Goal: Information Seeking & Learning: Check status

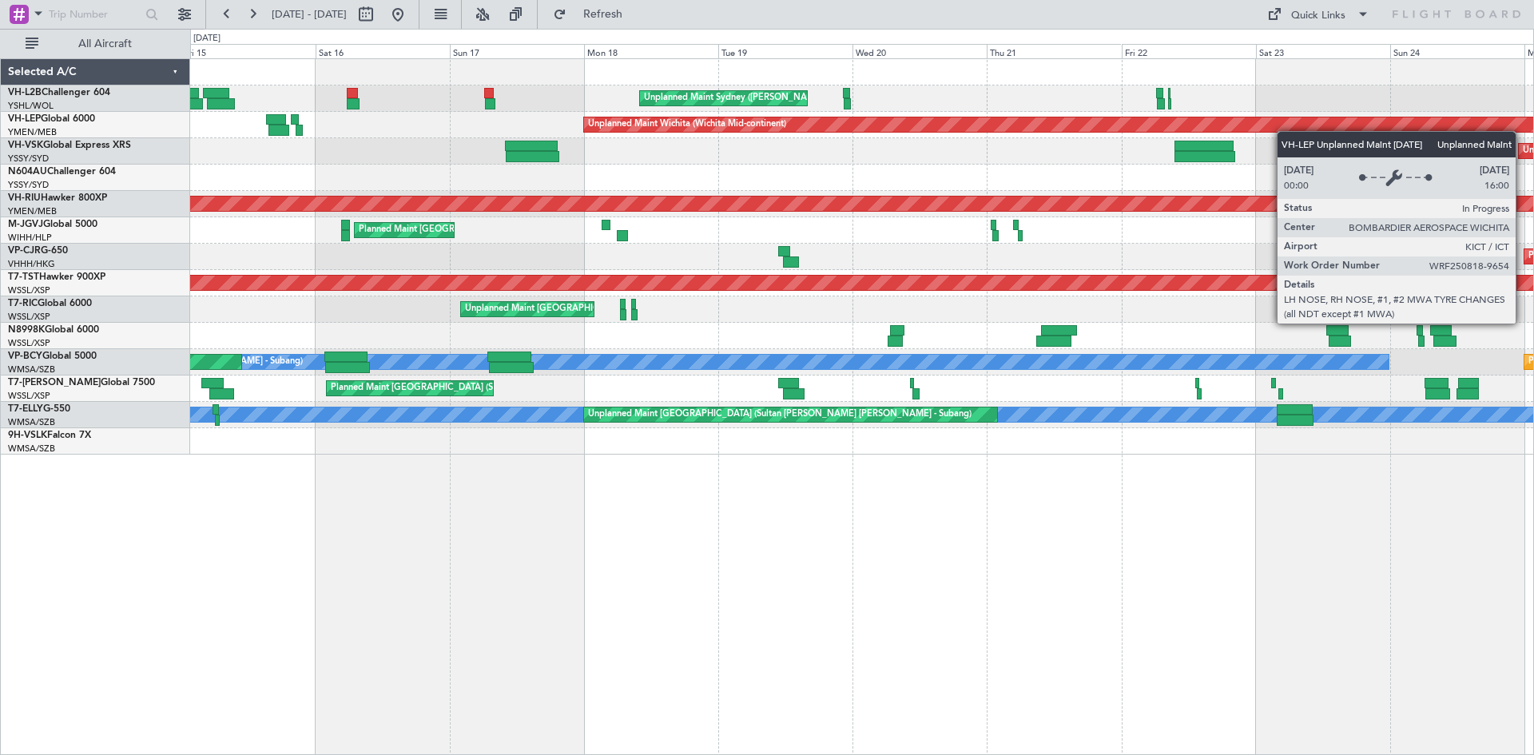
click at [1371, 129] on div "Unplanned Maint Sydney ([PERSON_NAME] Intl) Planned Maint Sydney ([PERSON_NAME]…" at bounding box center [861, 257] width 1343 height 396
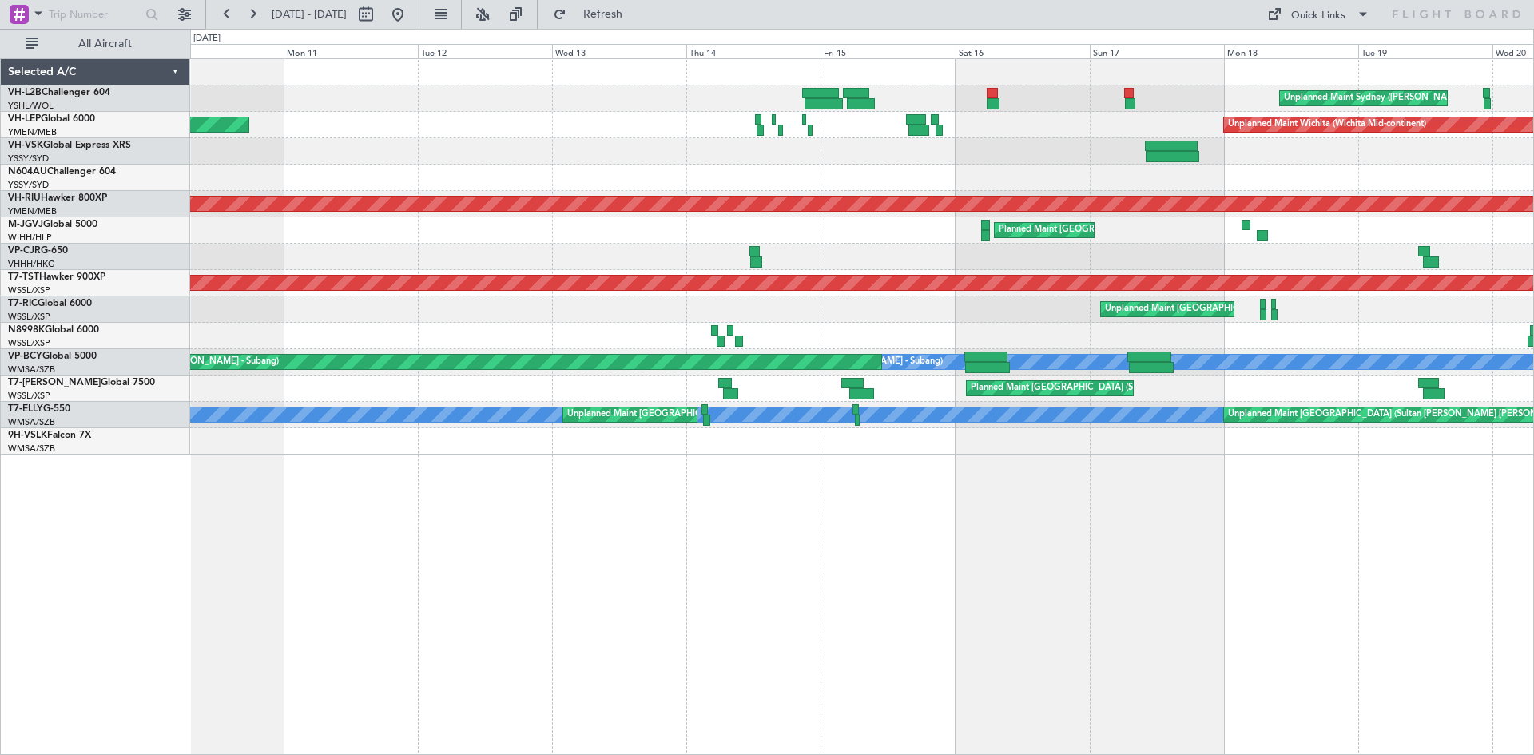
click at [1300, 138] on div at bounding box center [861, 151] width 1343 height 26
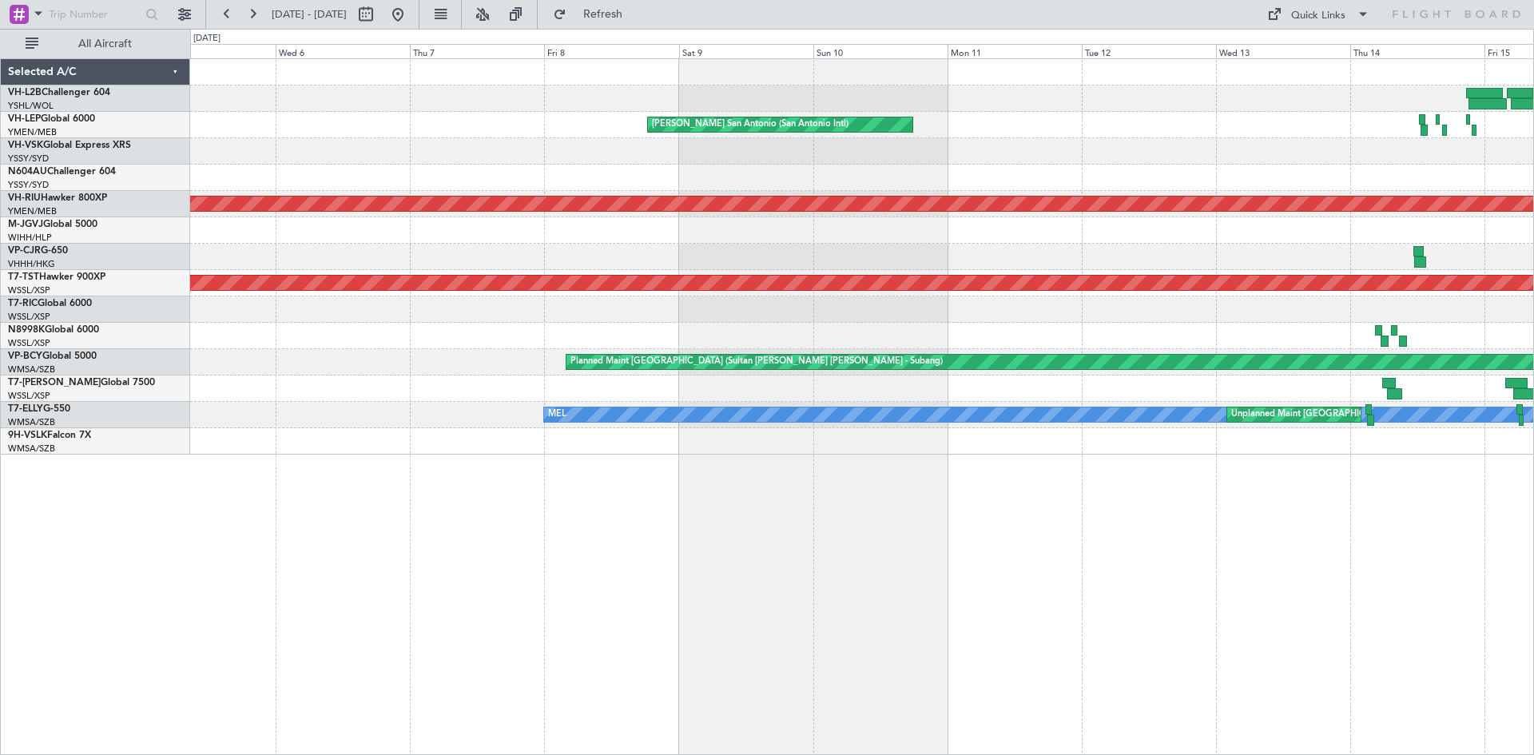
click at [1318, 164] on div "[PERSON_NAME] San Antonio (San Antonio Intl) Planned Maint [GEOGRAPHIC_DATA] ([…" at bounding box center [861, 257] width 1343 height 396
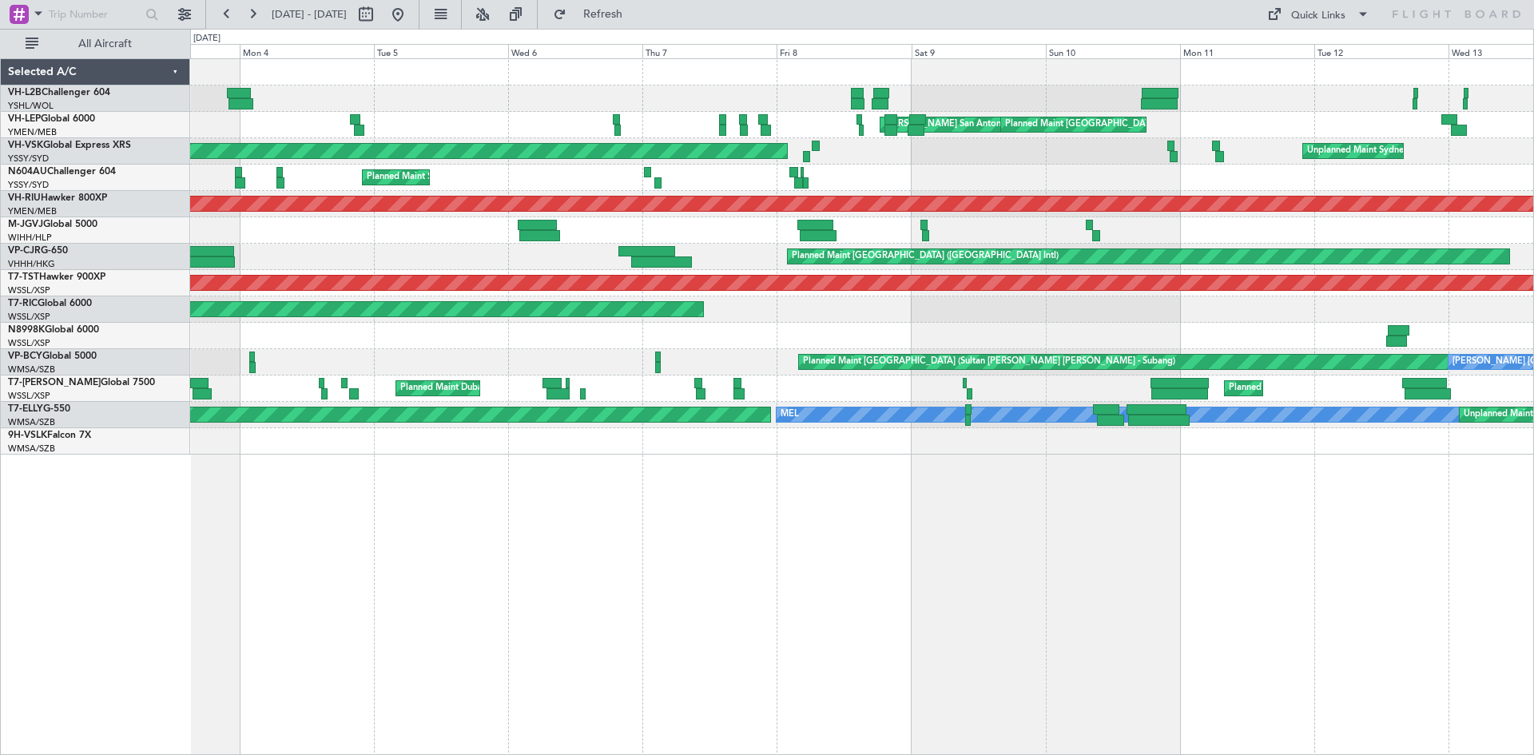
click at [479, 191] on div "[PERSON_NAME] San Antonio (San Antonio Intl) Planned Maint [GEOGRAPHIC_DATA] ([…" at bounding box center [861, 257] width 1343 height 396
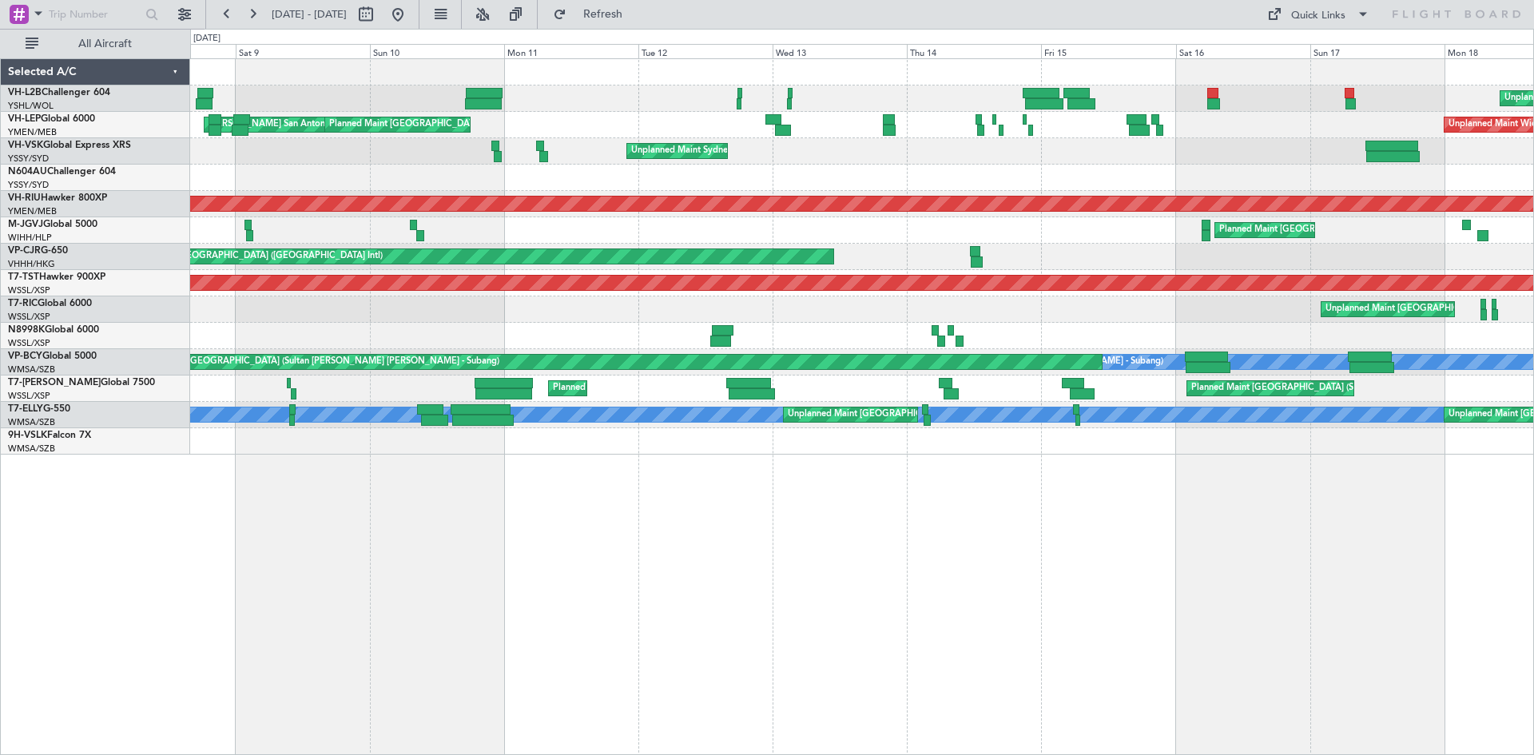
click at [505, 184] on div at bounding box center [861, 178] width 1343 height 26
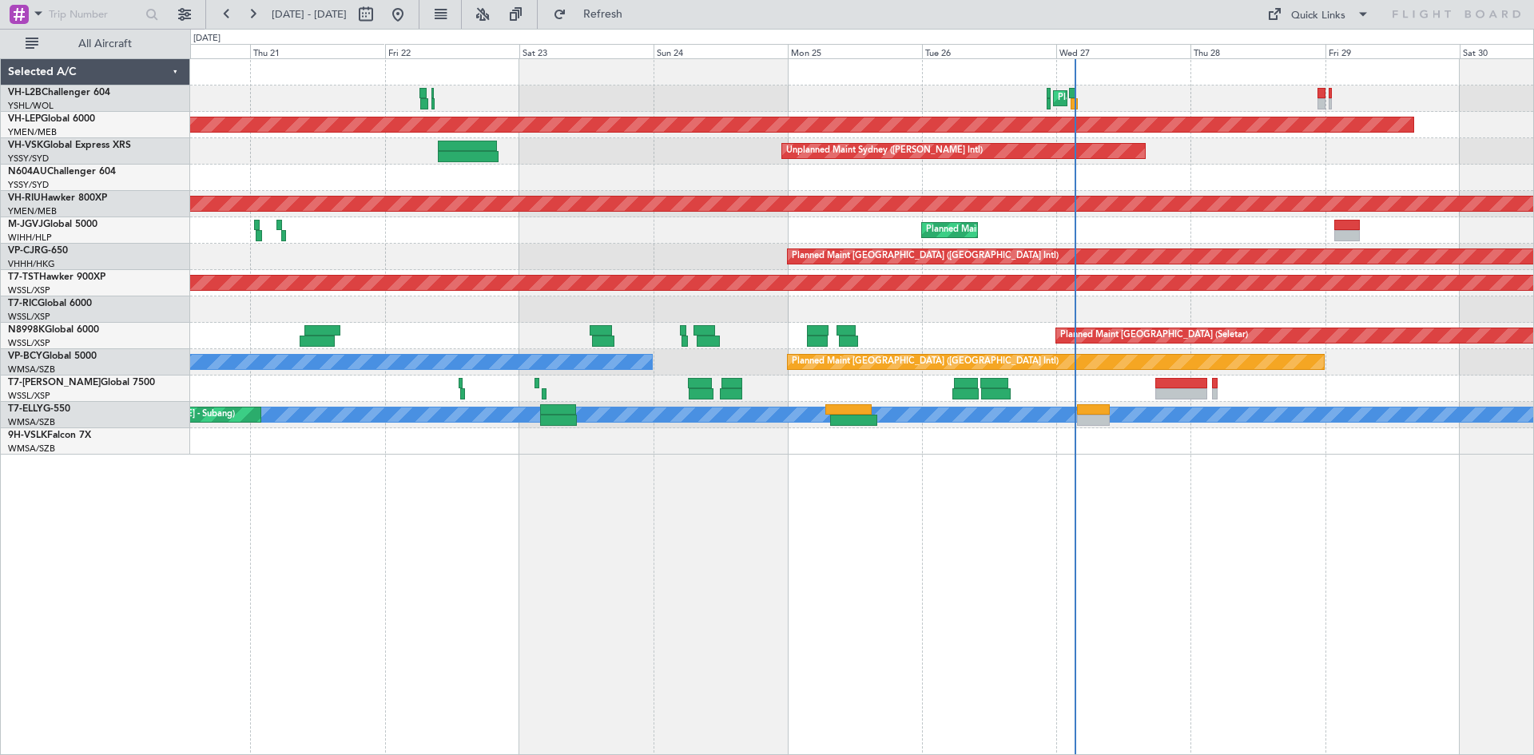
click at [454, 229] on div "Planned Maint Sydney ([PERSON_NAME] Intl) Unplanned Maint Sydney ([PERSON_NAME]…" at bounding box center [861, 257] width 1343 height 396
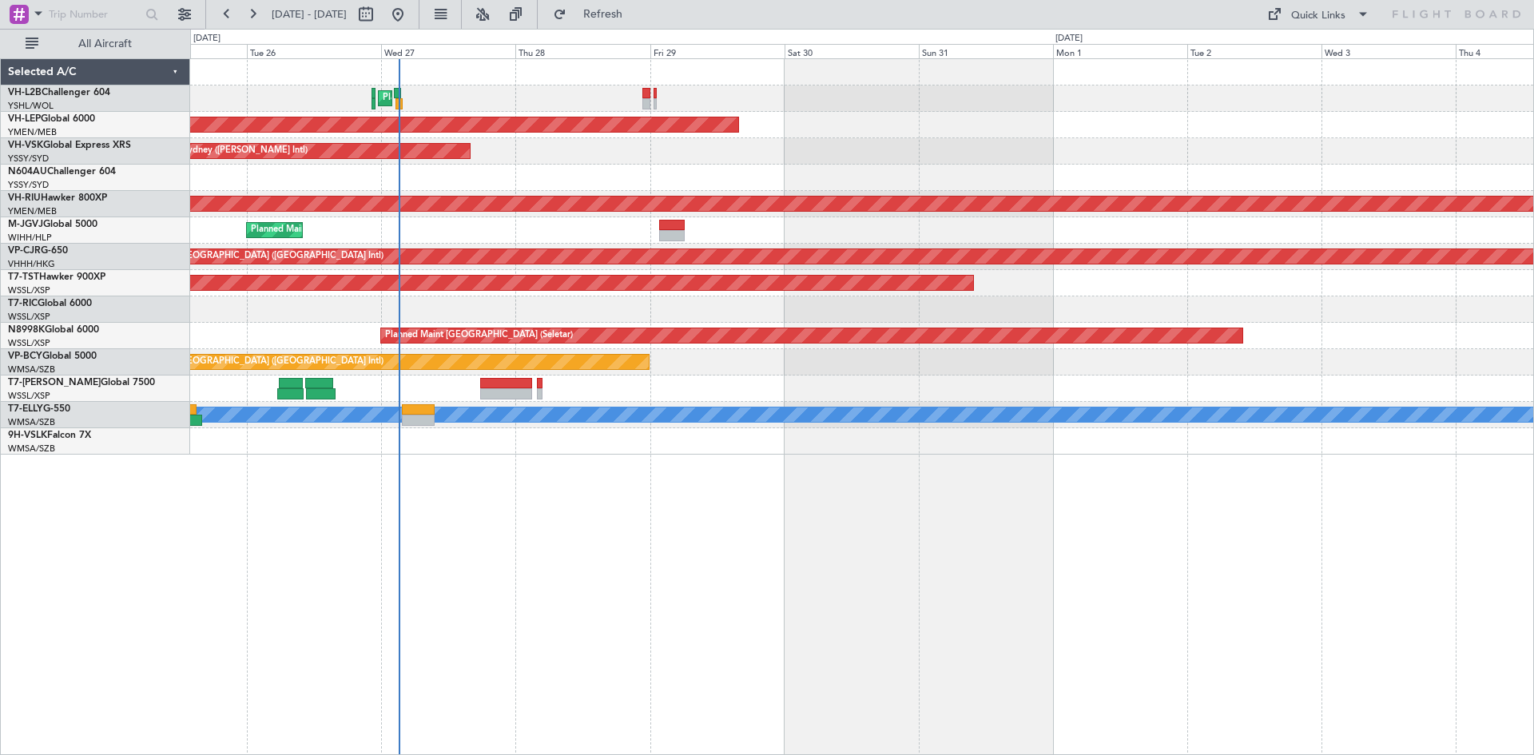
click at [526, 214] on div "Planned Maint Sydney ([PERSON_NAME] Intl) Unplanned Maint Wichita (Wichita Mid-…" at bounding box center [861, 257] width 1343 height 396
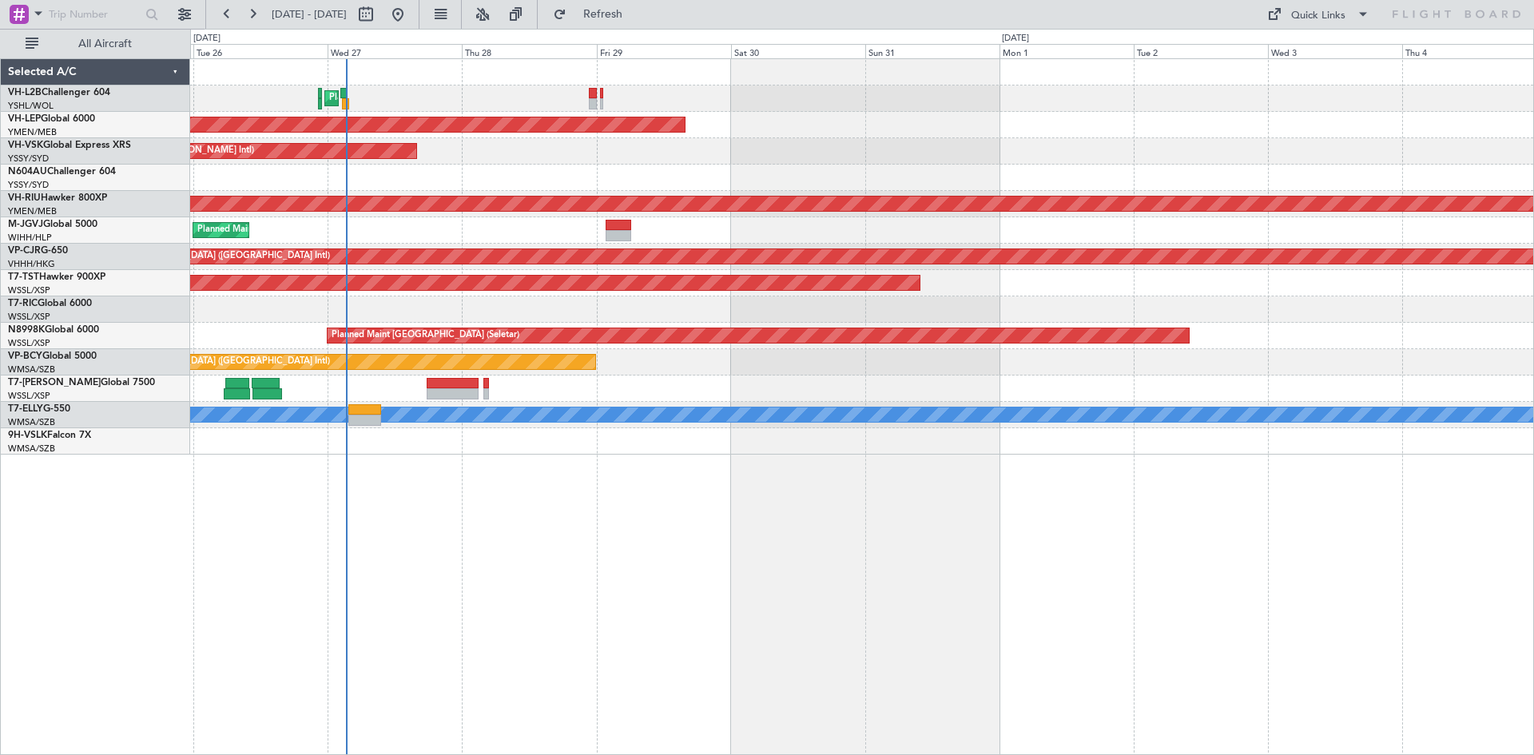
click at [1083, 141] on div "Planned Maint Sydney ([PERSON_NAME] Intl) Unplanned Maint Wichita (Wichita Mid-…" at bounding box center [861, 257] width 1343 height 396
click at [89, 435] on link "9H-VSLK Falcon 7X" at bounding box center [49, 436] width 83 height 10
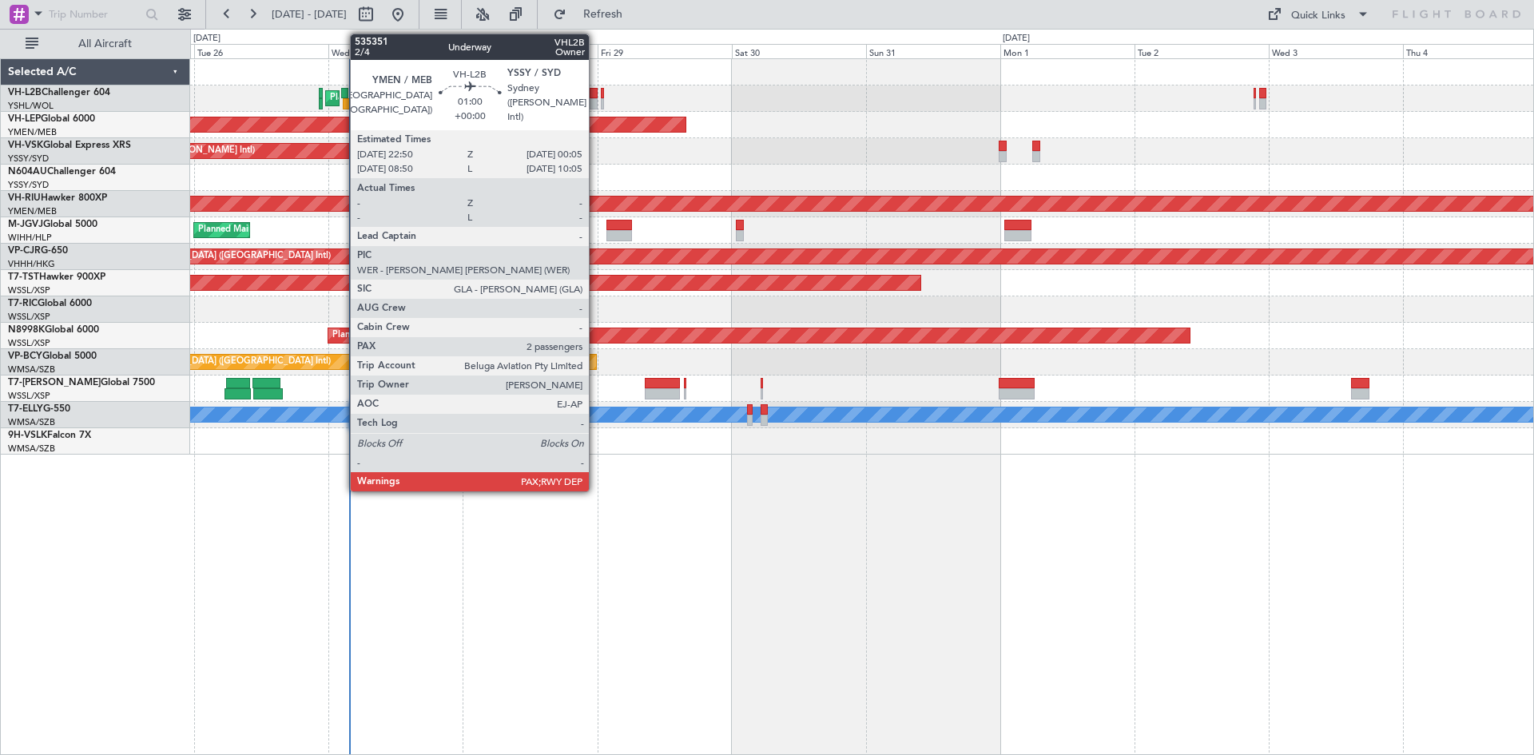
click at [596, 107] on div at bounding box center [593, 103] width 7 height 11
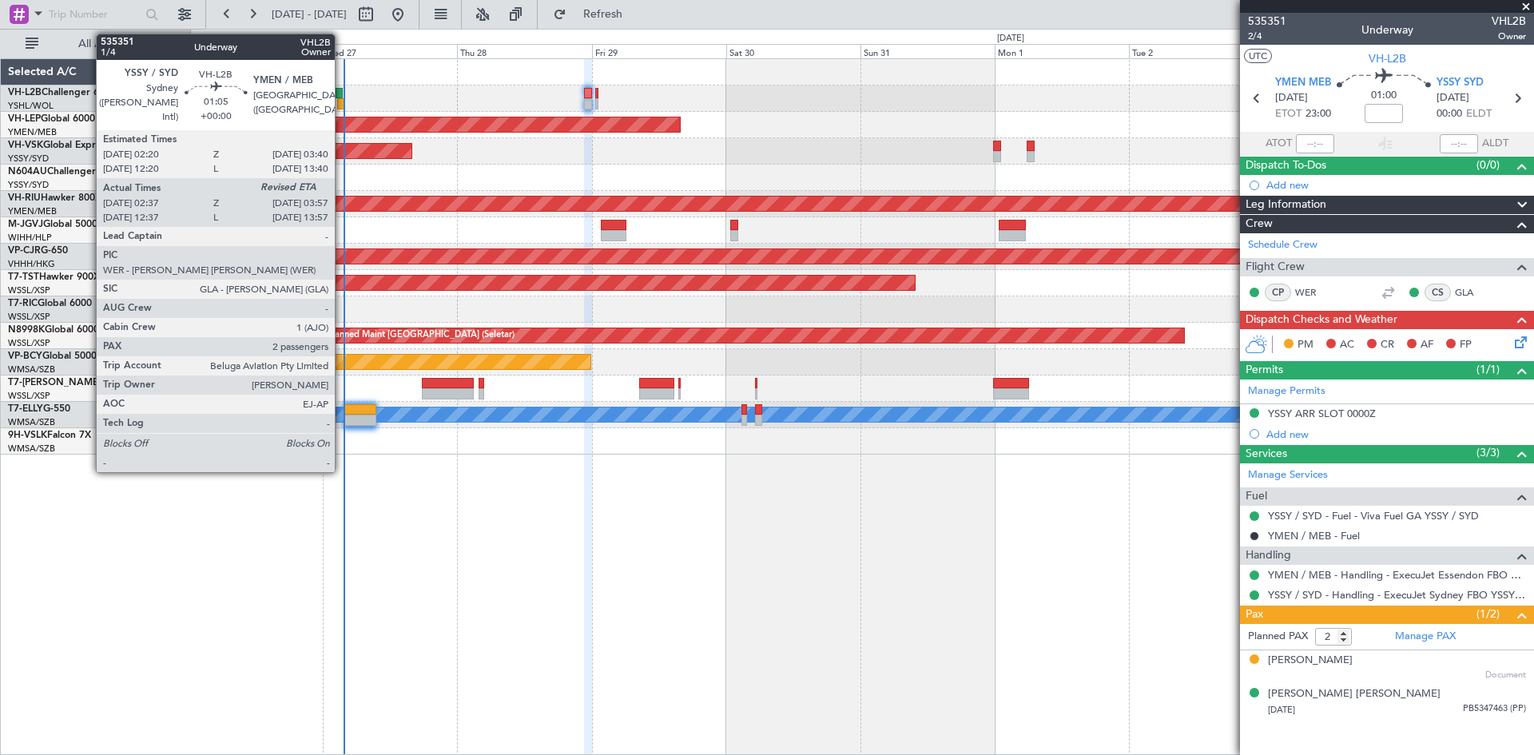
click at [342, 101] on div at bounding box center [341, 103] width 8 height 11
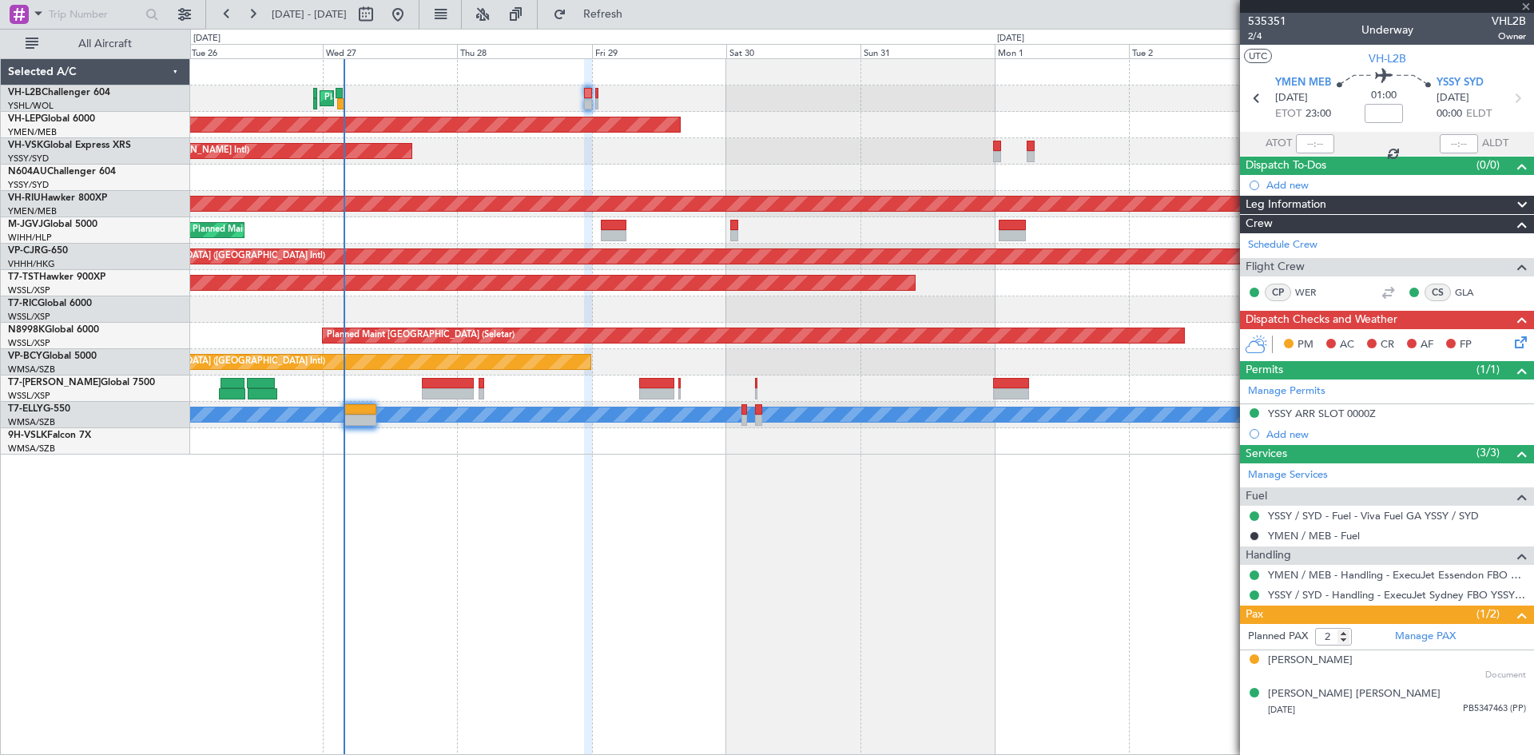
type input "02:47"
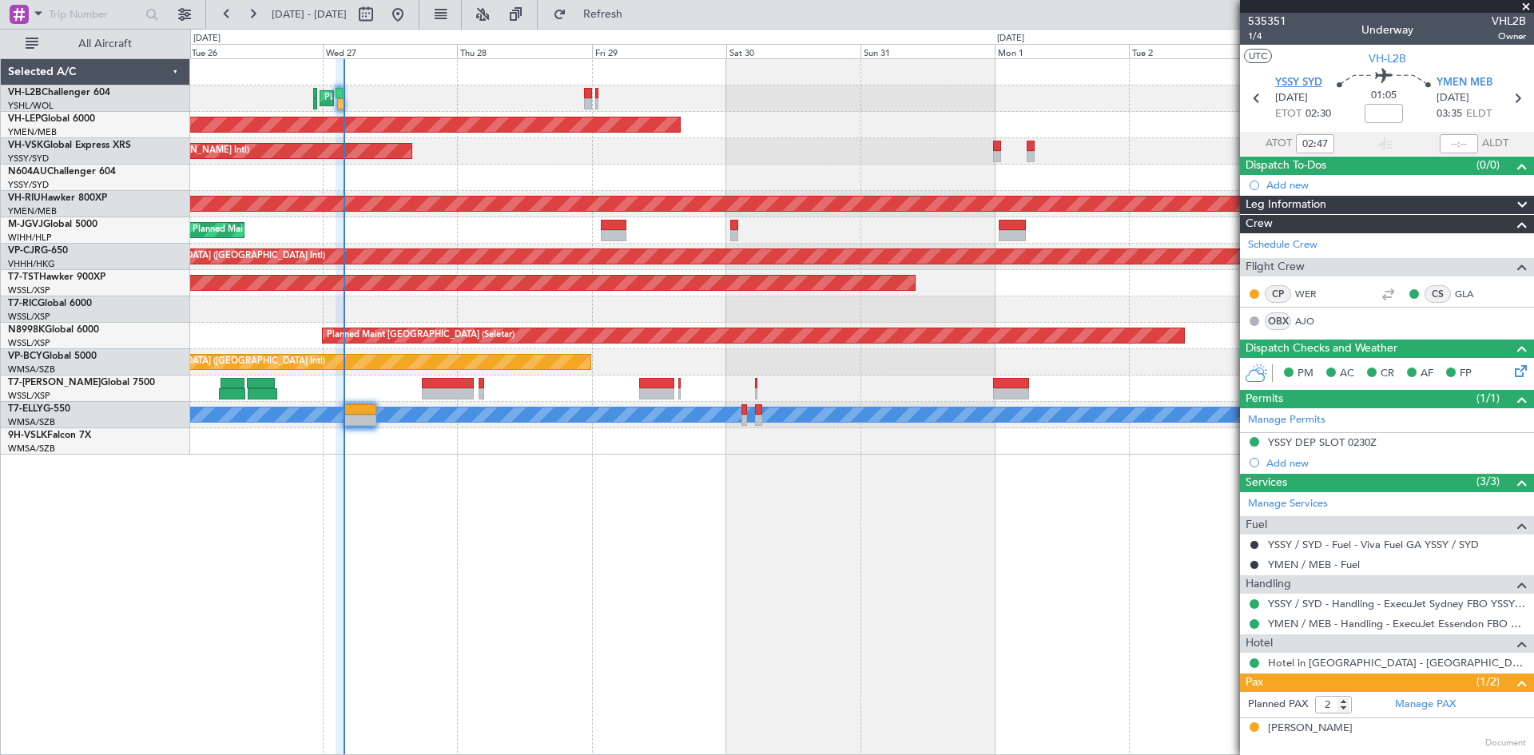
click at [1306, 86] on span "YSSY SYD" at bounding box center [1298, 83] width 47 height 16
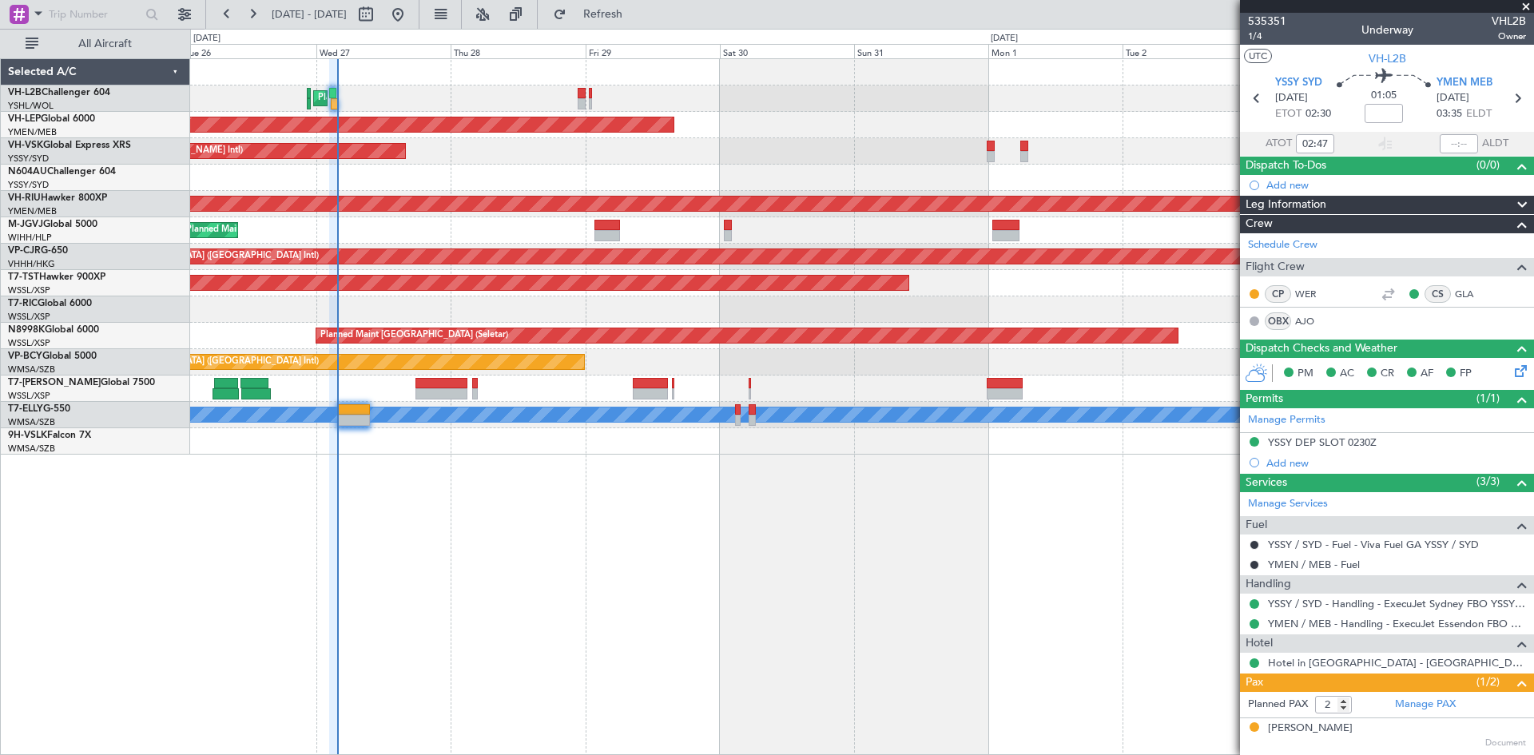
click at [793, 128] on div "Unplanned Maint Wichita (Wichita Mid-continent)" at bounding box center [861, 125] width 1343 height 26
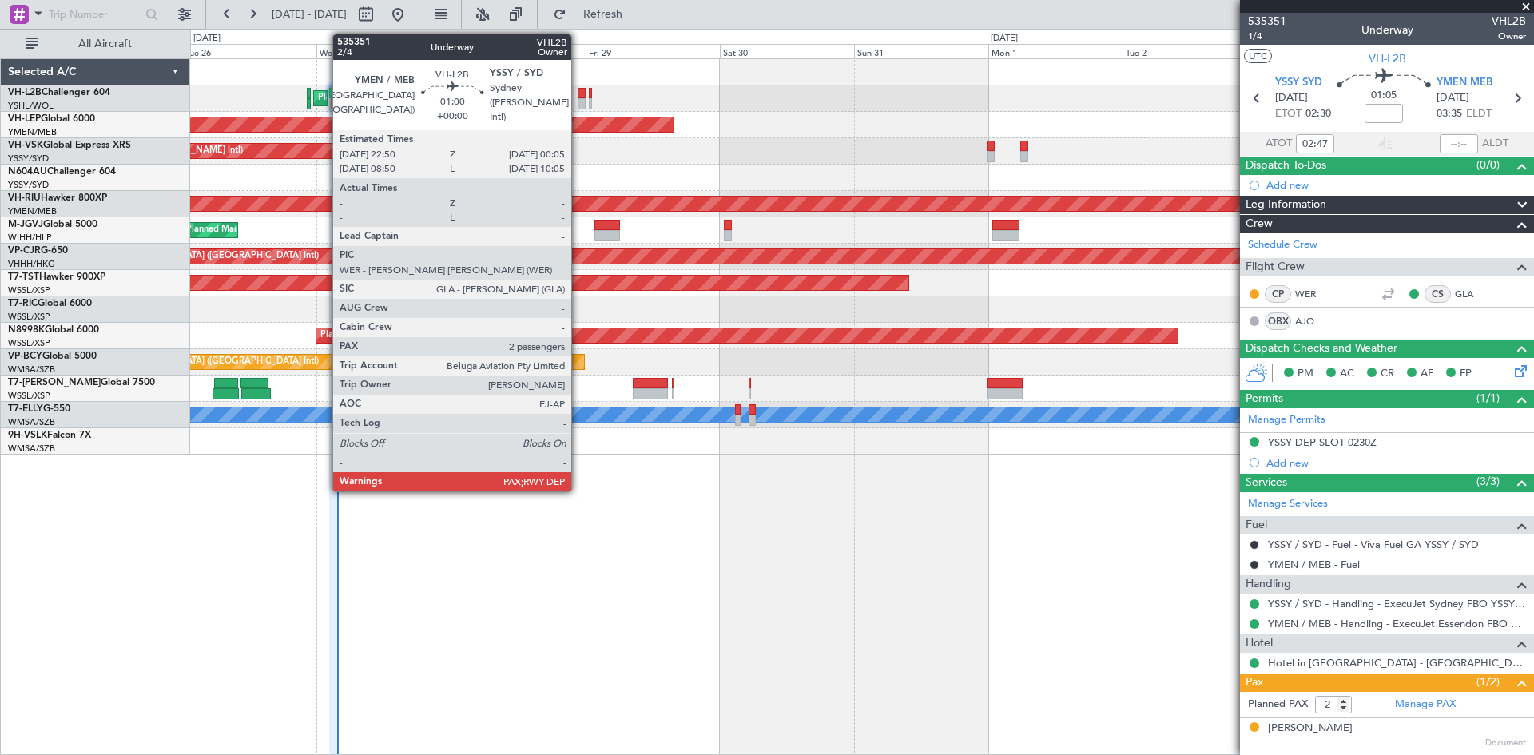
click at [579, 101] on div at bounding box center [581, 103] width 7 height 11
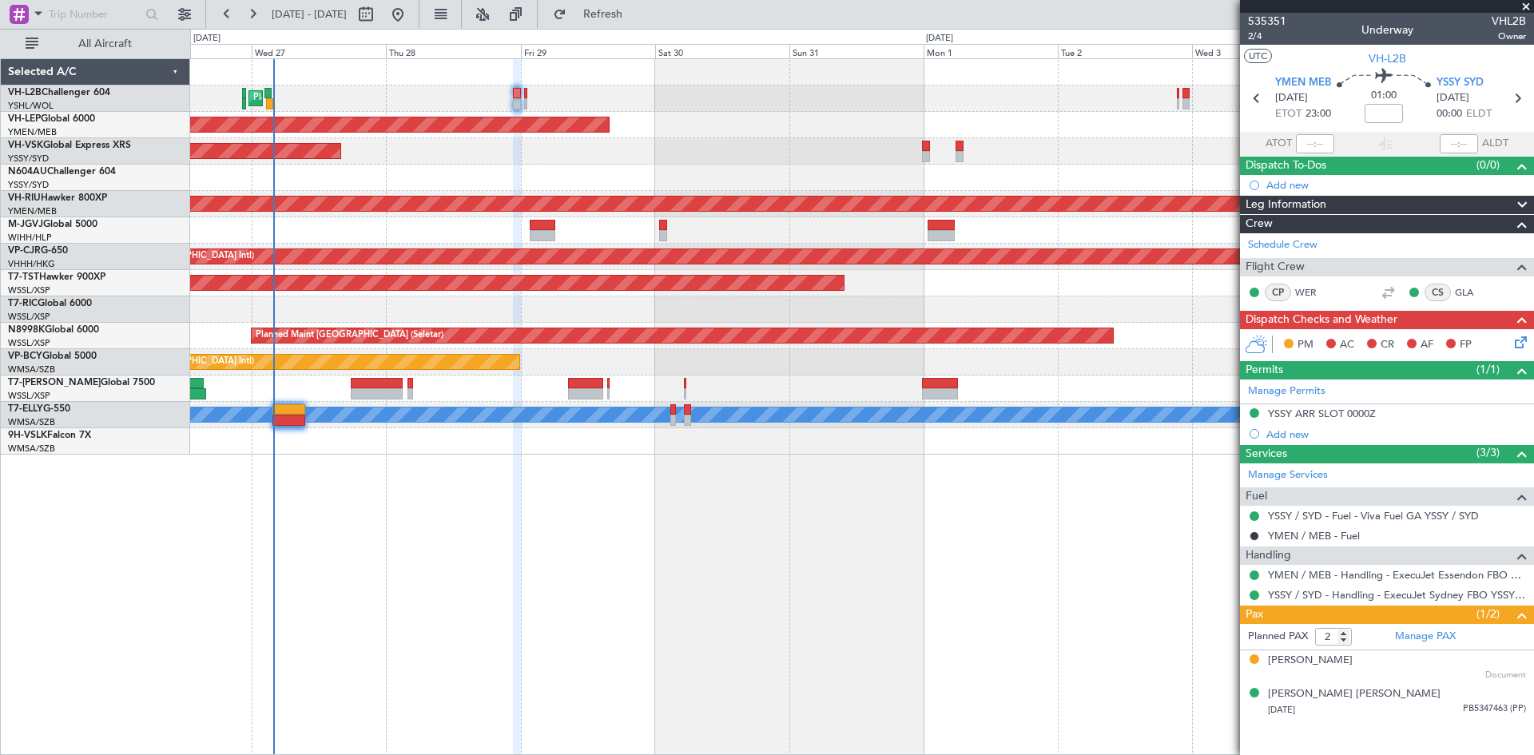
click at [823, 151] on div "Planned Maint Sydney ([PERSON_NAME] Intl) Unplanned Maint Wichita (Wichita Mid-…" at bounding box center [861, 257] width 1343 height 396
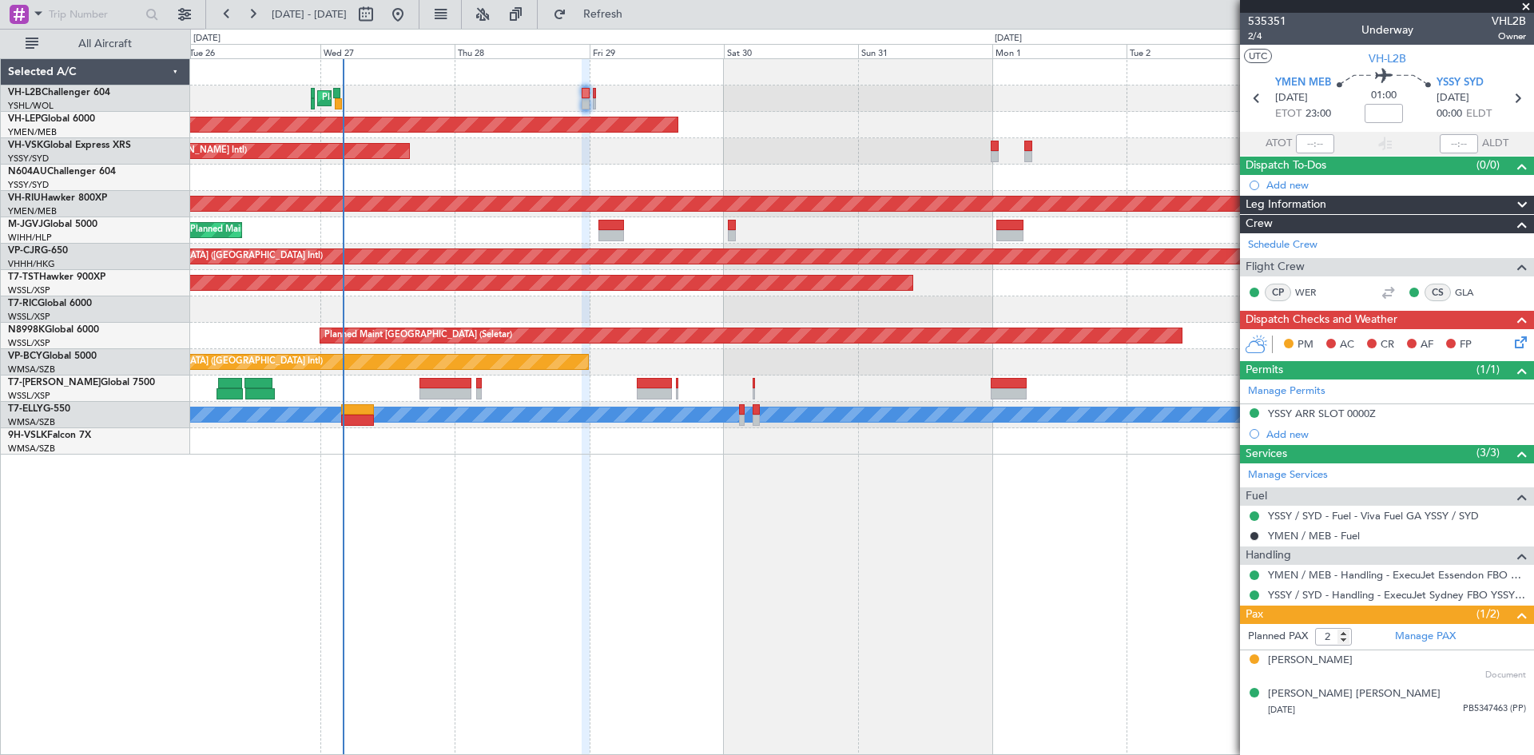
click at [1018, 519] on div "Planned Maint Sydney ([PERSON_NAME] Intl) Unplanned Maint Wichita (Wichita Mid-…" at bounding box center [862, 406] width 1344 height 697
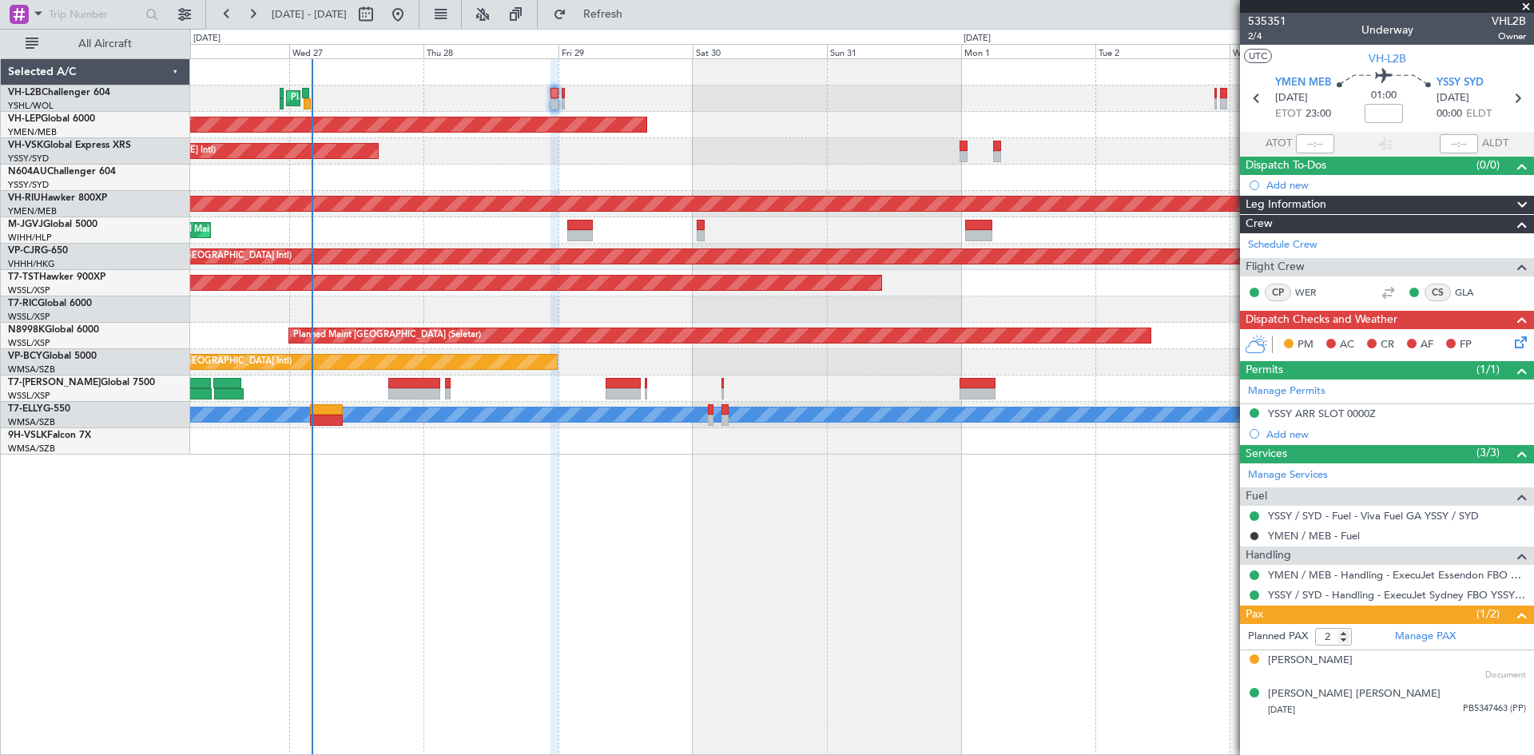
click at [887, 134] on div "Planned Maint Sydney ([PERSON_NAME] Intl) Unplanned Maint Wichita (Wichita Mid-…" at bounding box center [861, 257] width 1343 height 396
click at [379, 14] on button at bounding box center [366, 15] width 26 height 26
select select "8"
select select "2025"
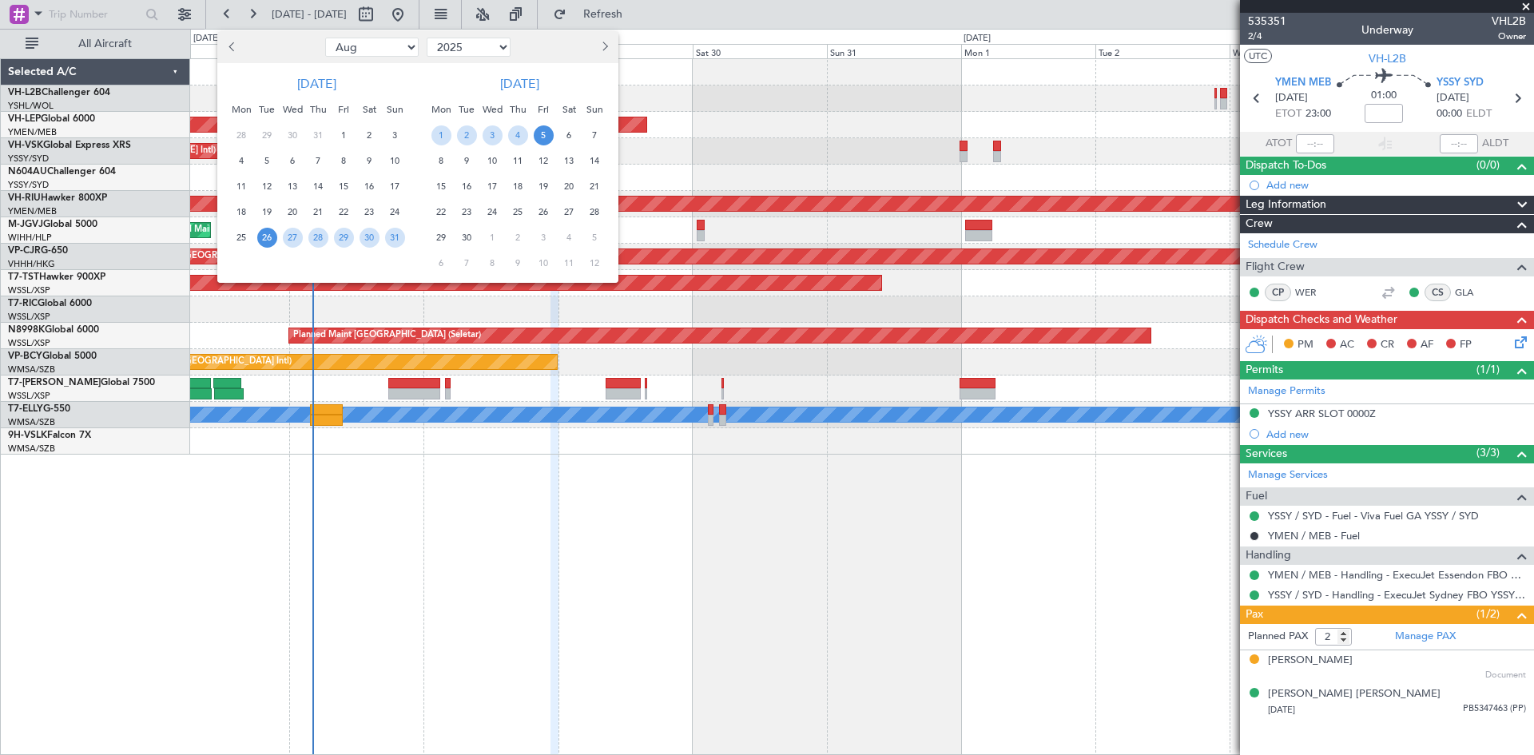
click at [603, 56] on button "Next month" at bounding box center [604, 47] width 18 height 26
click at [443, 209] on span "22" at bounding box center [442, 212] width 20 height 20
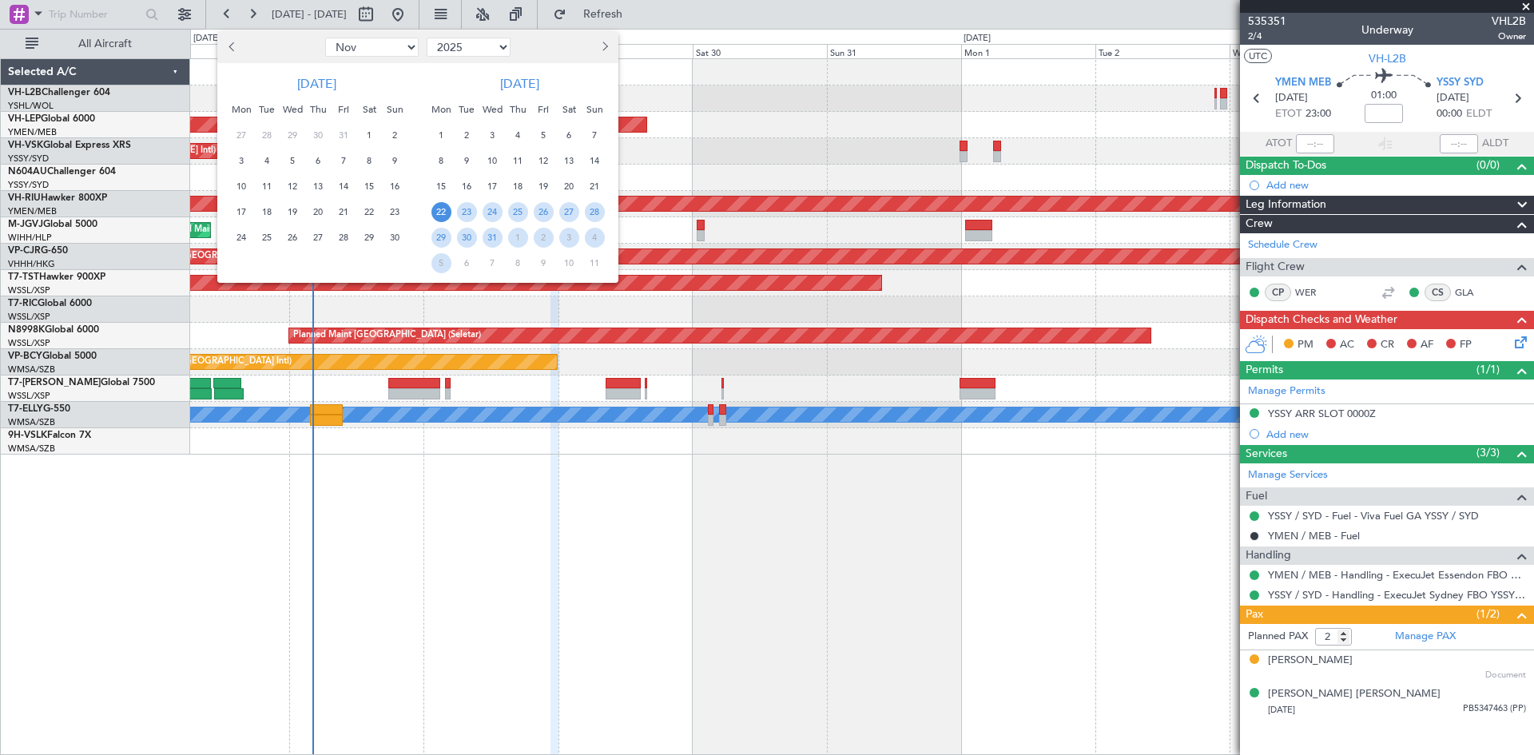
click at [487, 241] on span "31" at bounding box center [493, 238] width 20 height 20
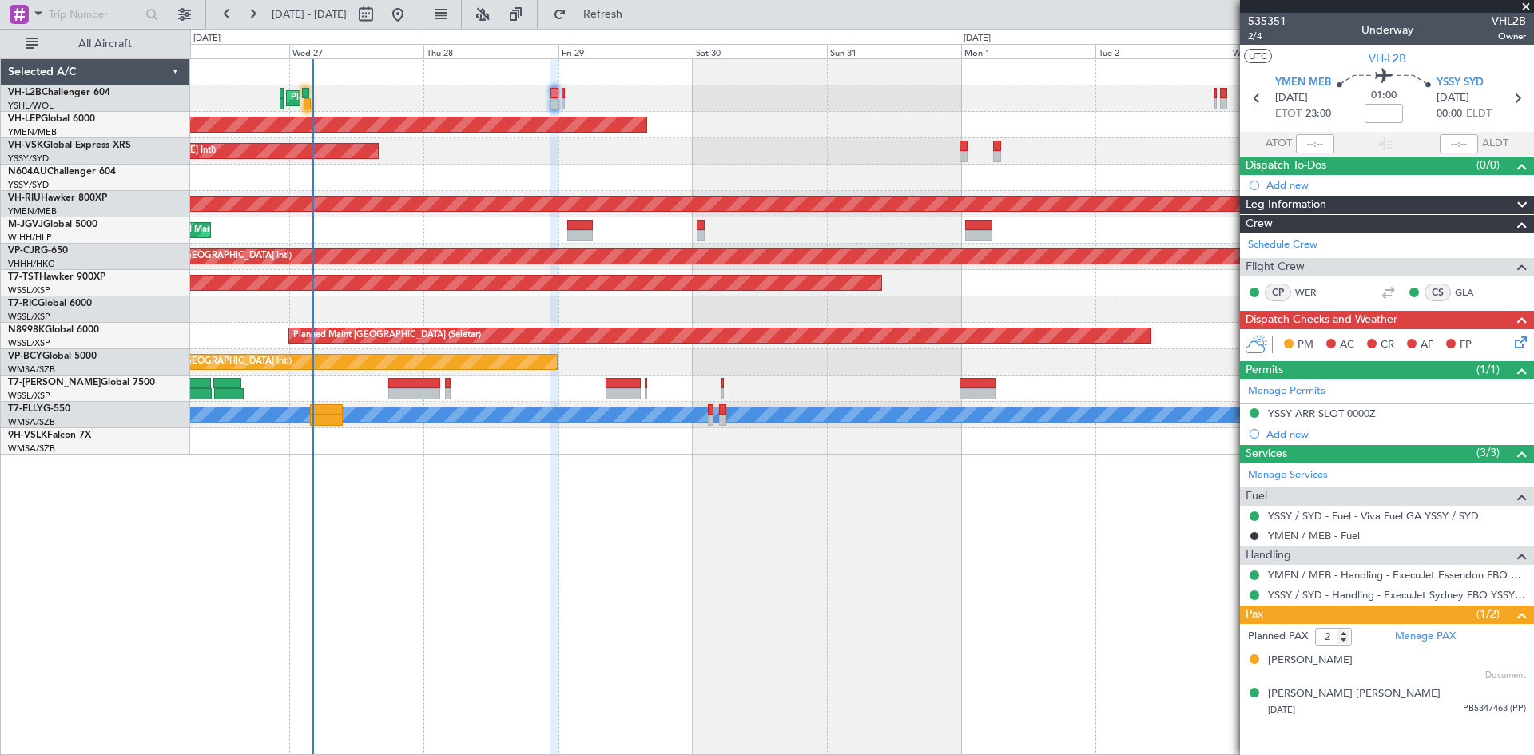
select select "12"
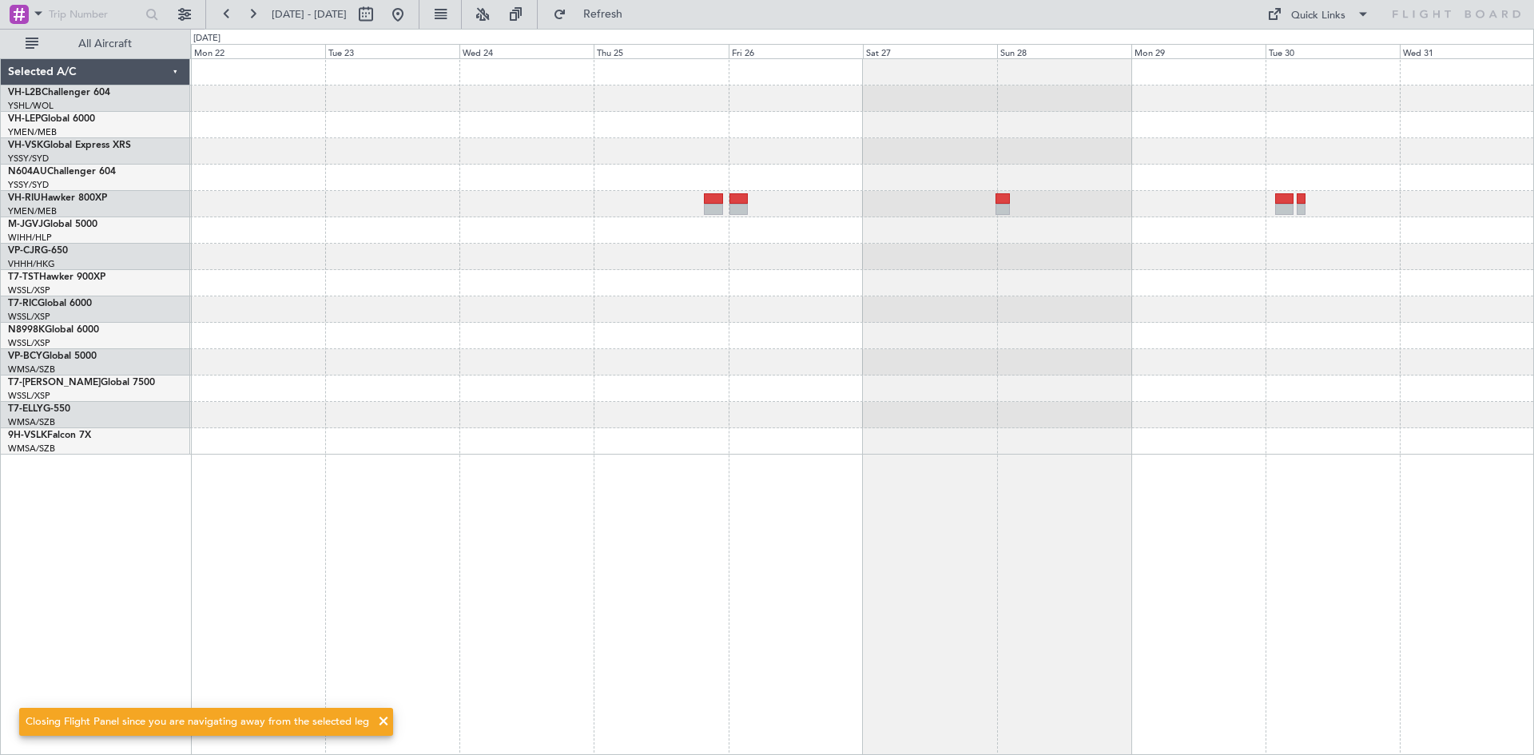
click at [698, 206] on div at bounding box center [861, 204] width 1343 height 26
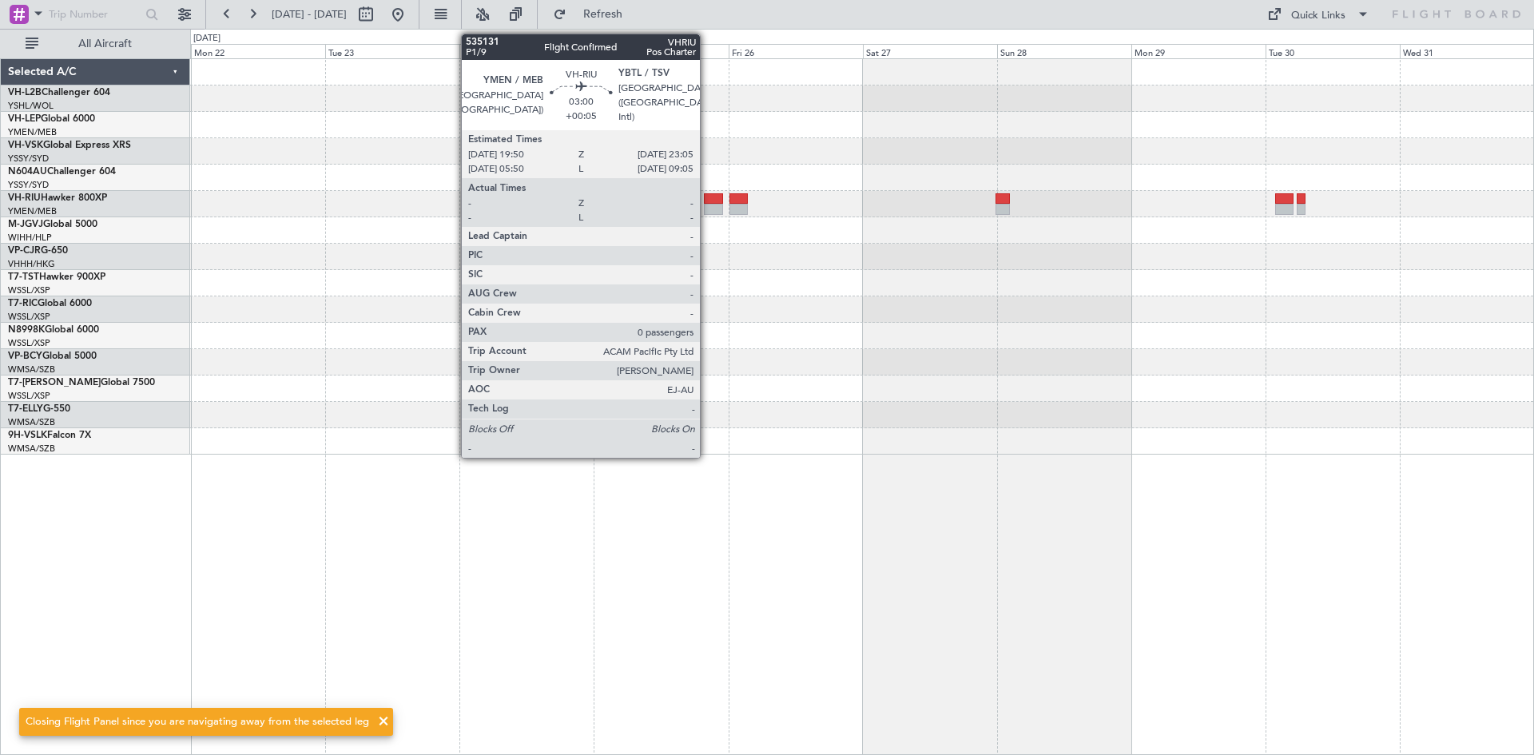
click at [709, 207] on div at bounding box center [713, 209] width 18 height 11
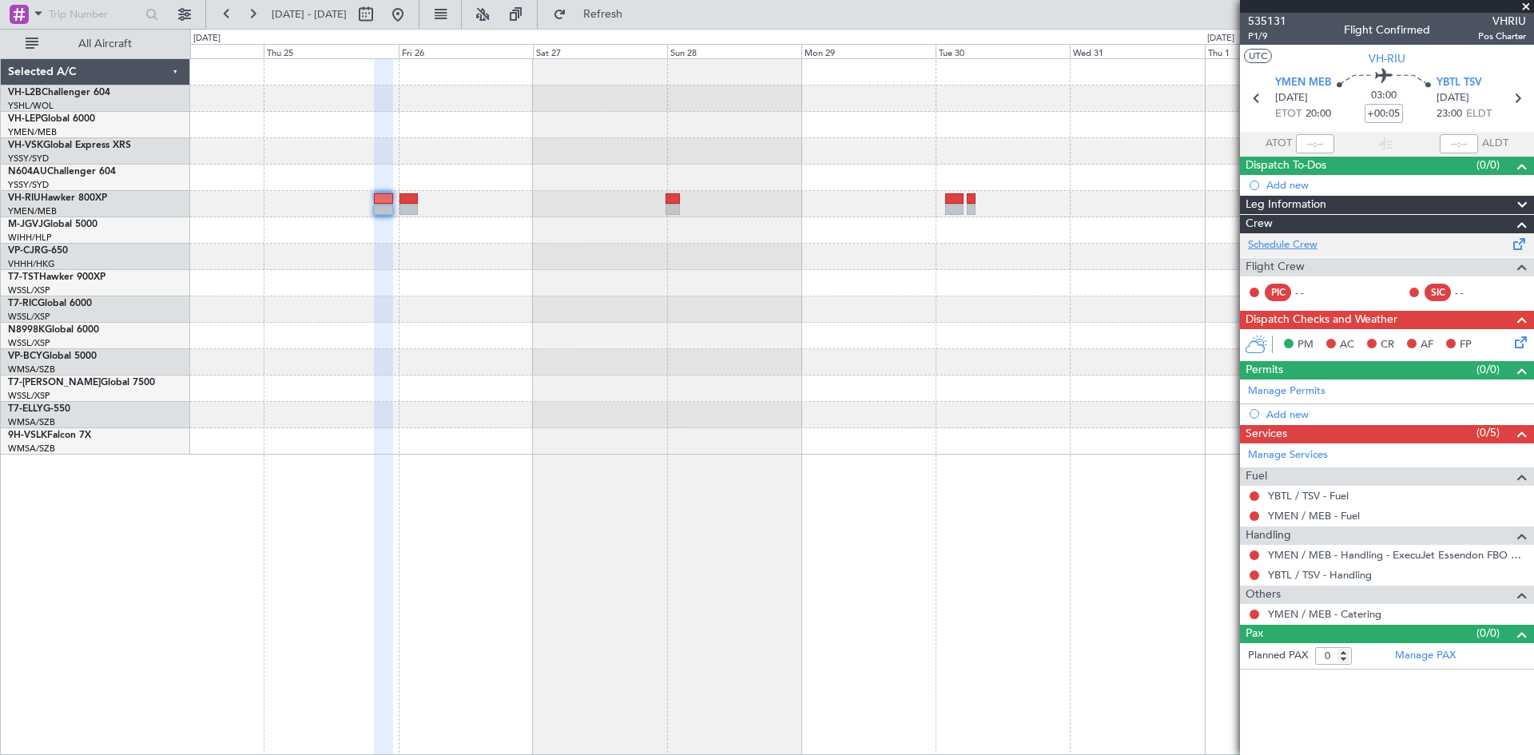
click at [1277, 245] on link "Schedule Crew" at bounding box center [1283, 245] width 70 height 16
click at [228, 20] on button at bounding box center [227, 15] width 26 height 26
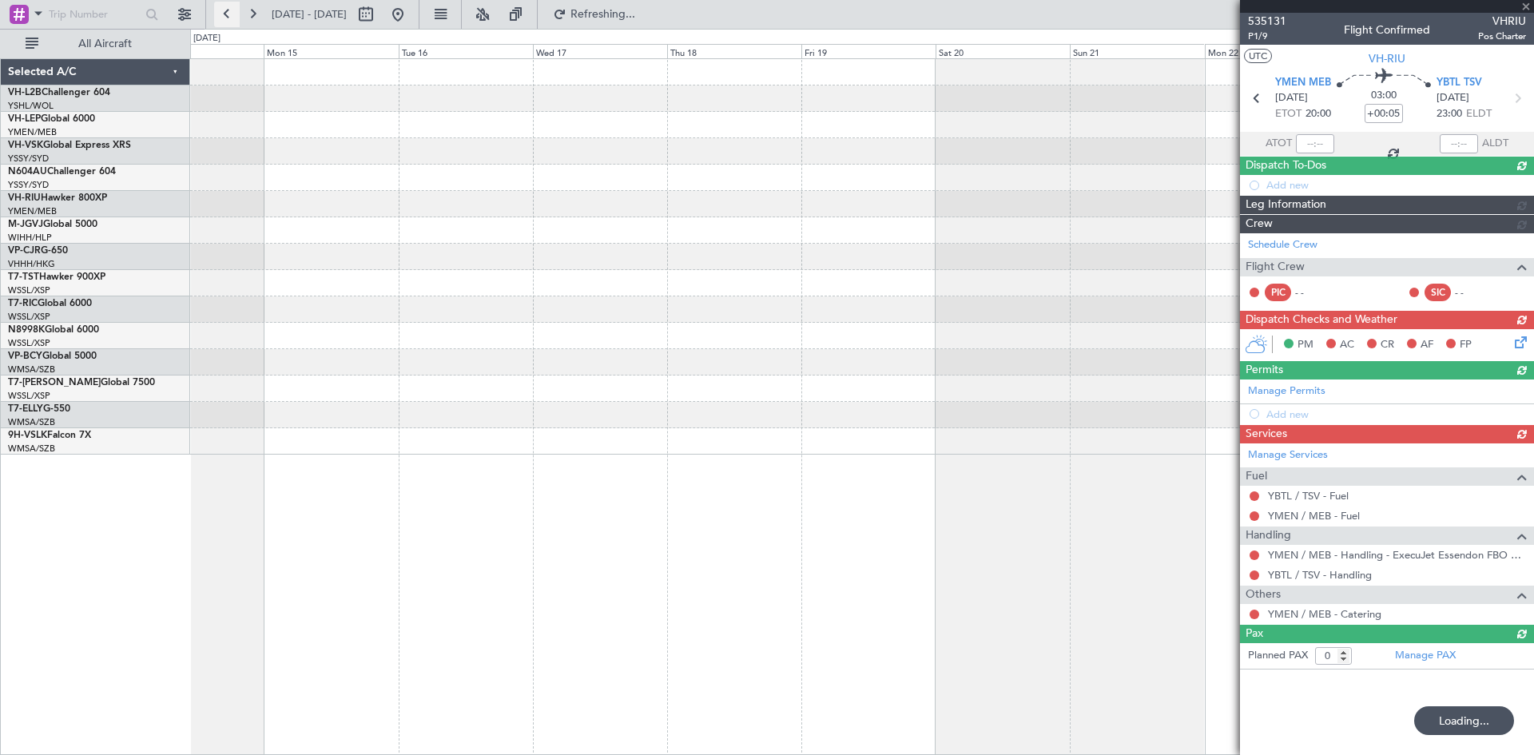
click at [228, 20] on button at bounding box center [227, 15] width 26 height 26
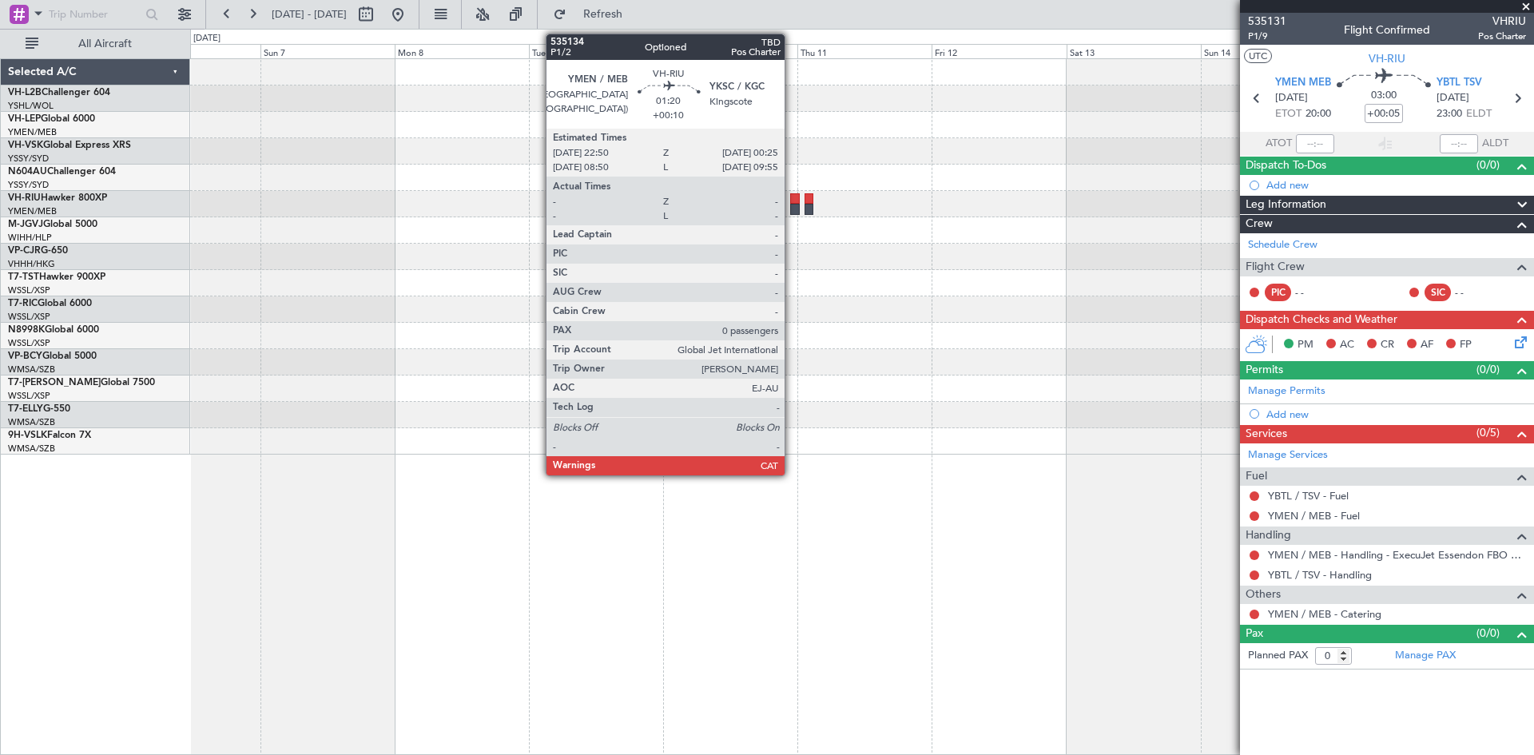
click at [792, 208] on div at bounding box center [795, 209] width 10 height 11
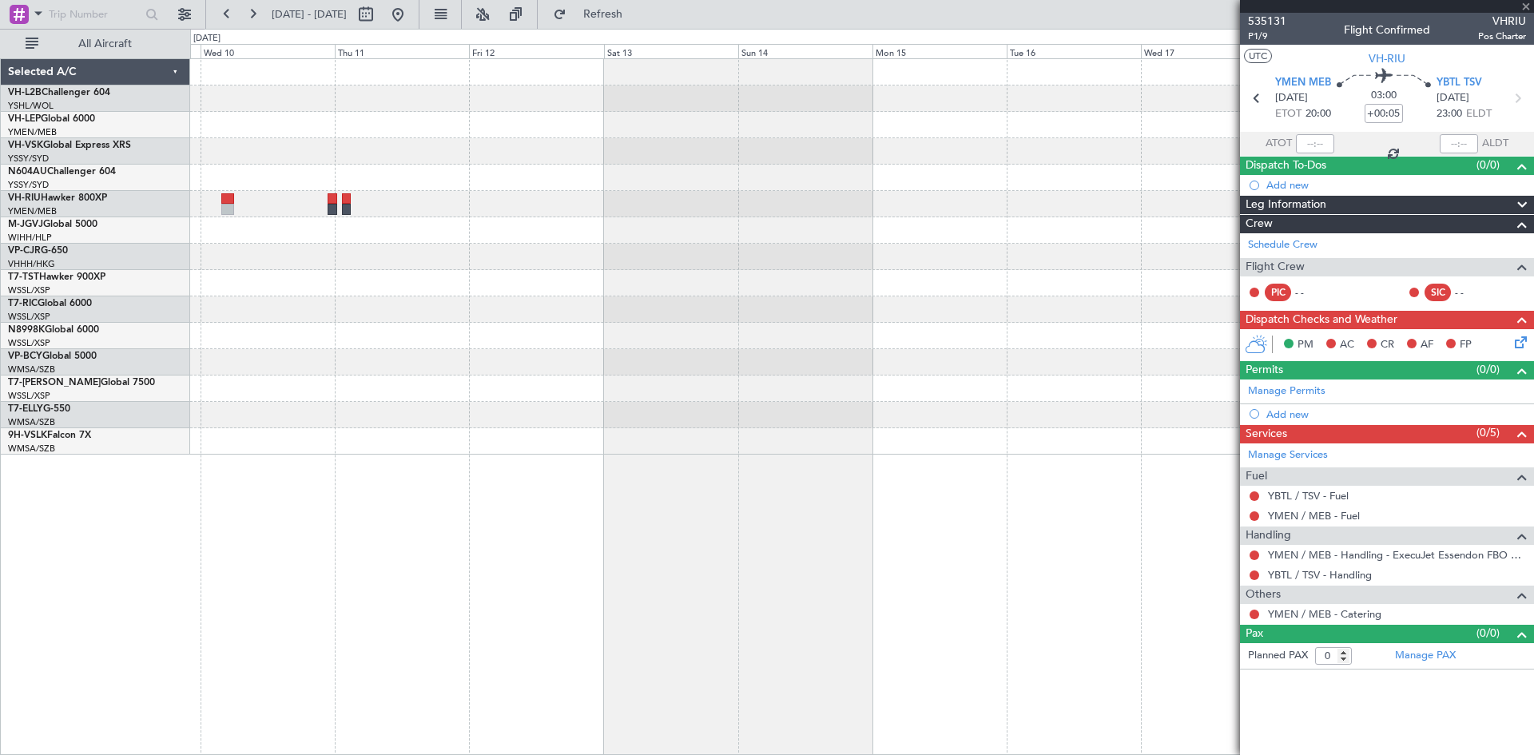
type input "+00:10"
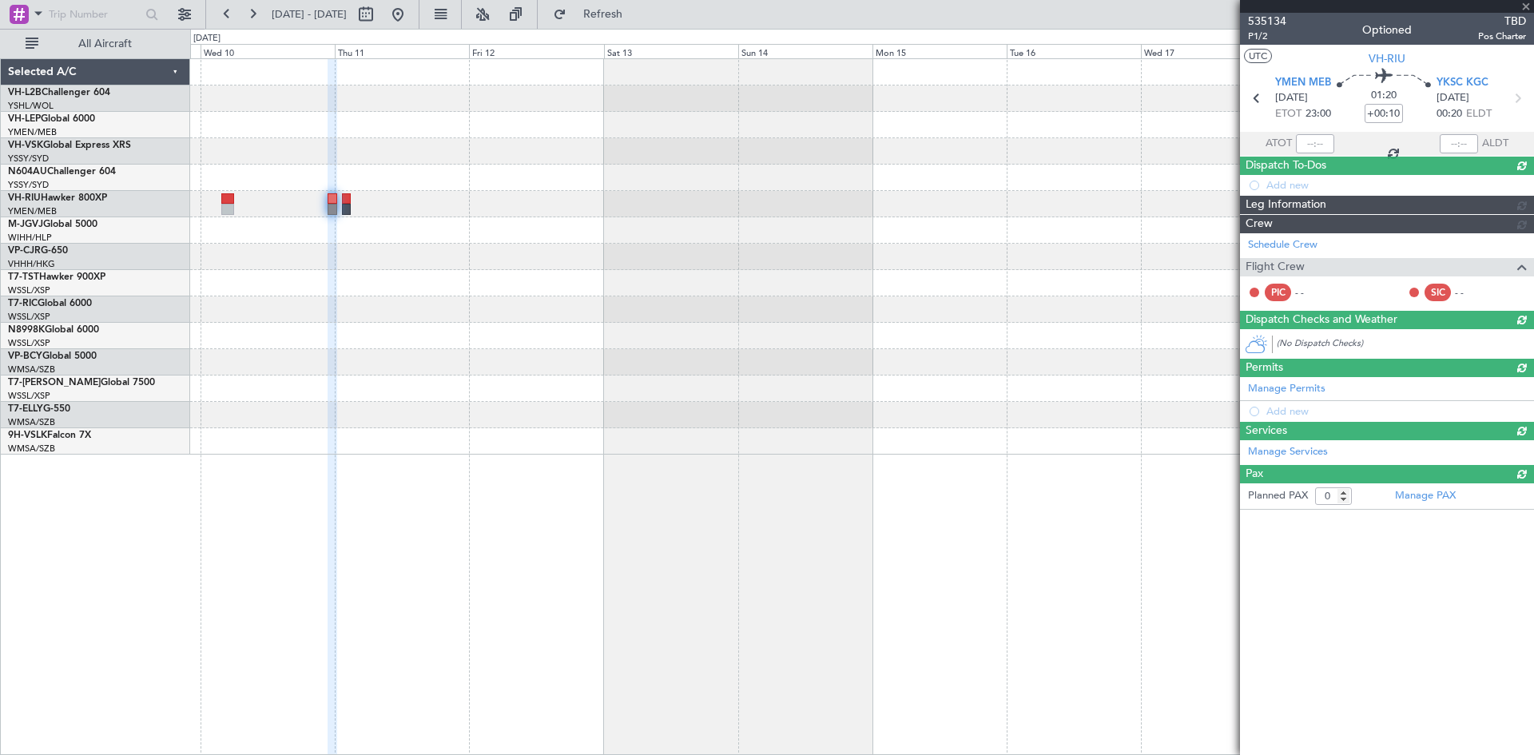
click at [411, 260] on div at bounding box center [861, 257] width 1343 height 396
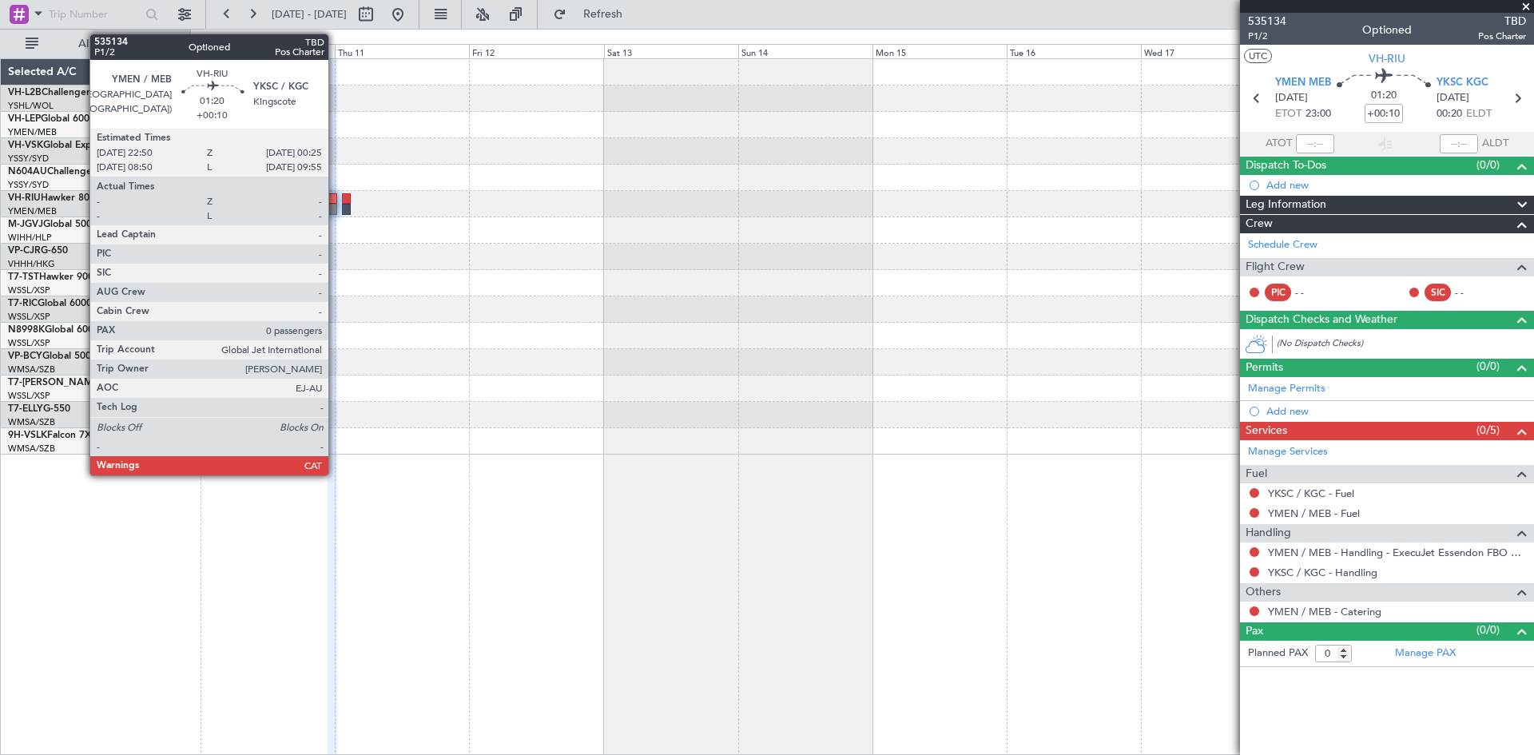
click at [336, 205] on div at bounding box center [333, 209] width 10 height 11
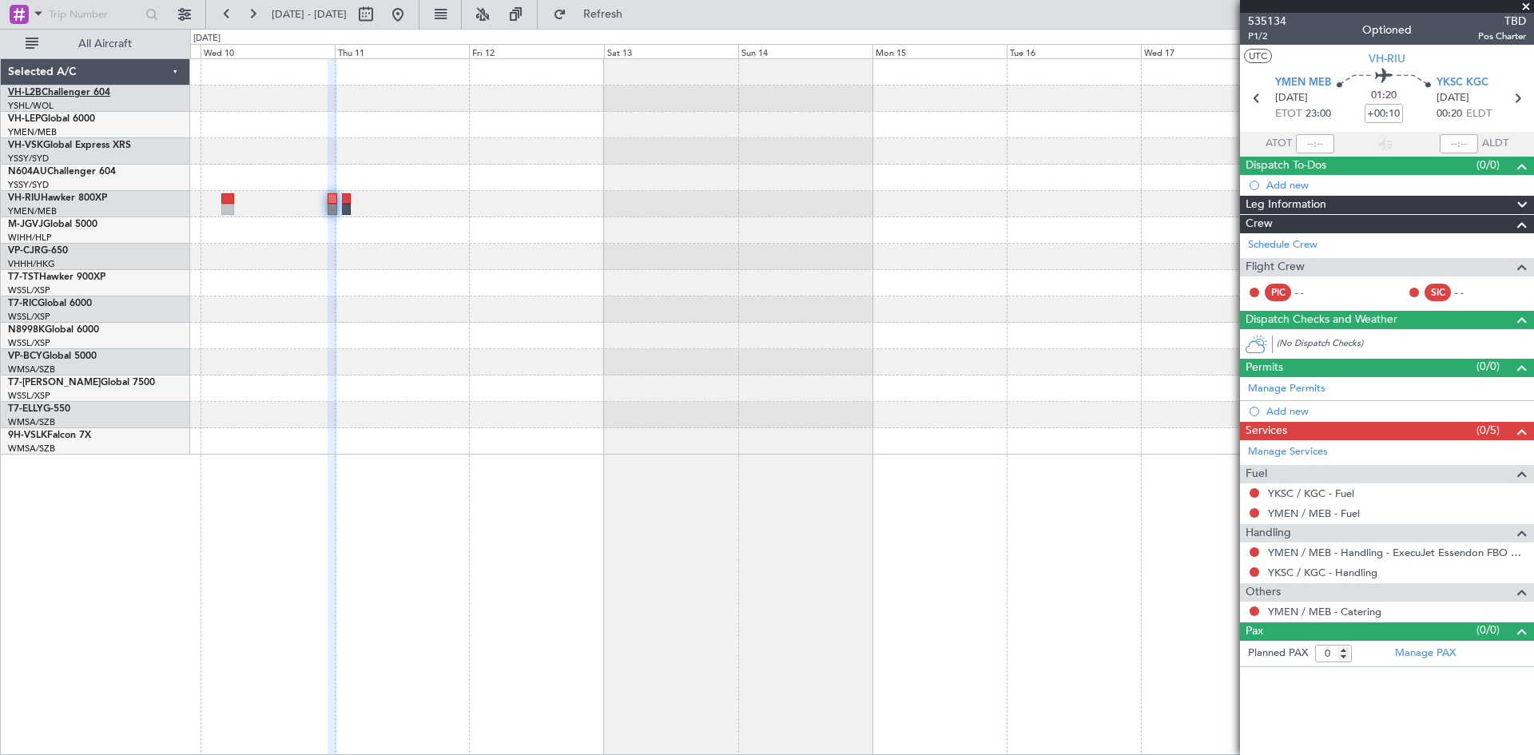
click at [70, 92] on link "VH-L2B Challenger 604" at bounding box center [59, 93] width 102 height 10
click at [66, 225] on link "M-JGVJ Global 5000" at bounding box center [52, 225] width 89 height 10
click at [60, 250] on link "VP-CJR G-650" at bounding box center [38, 251] width 60 height 10
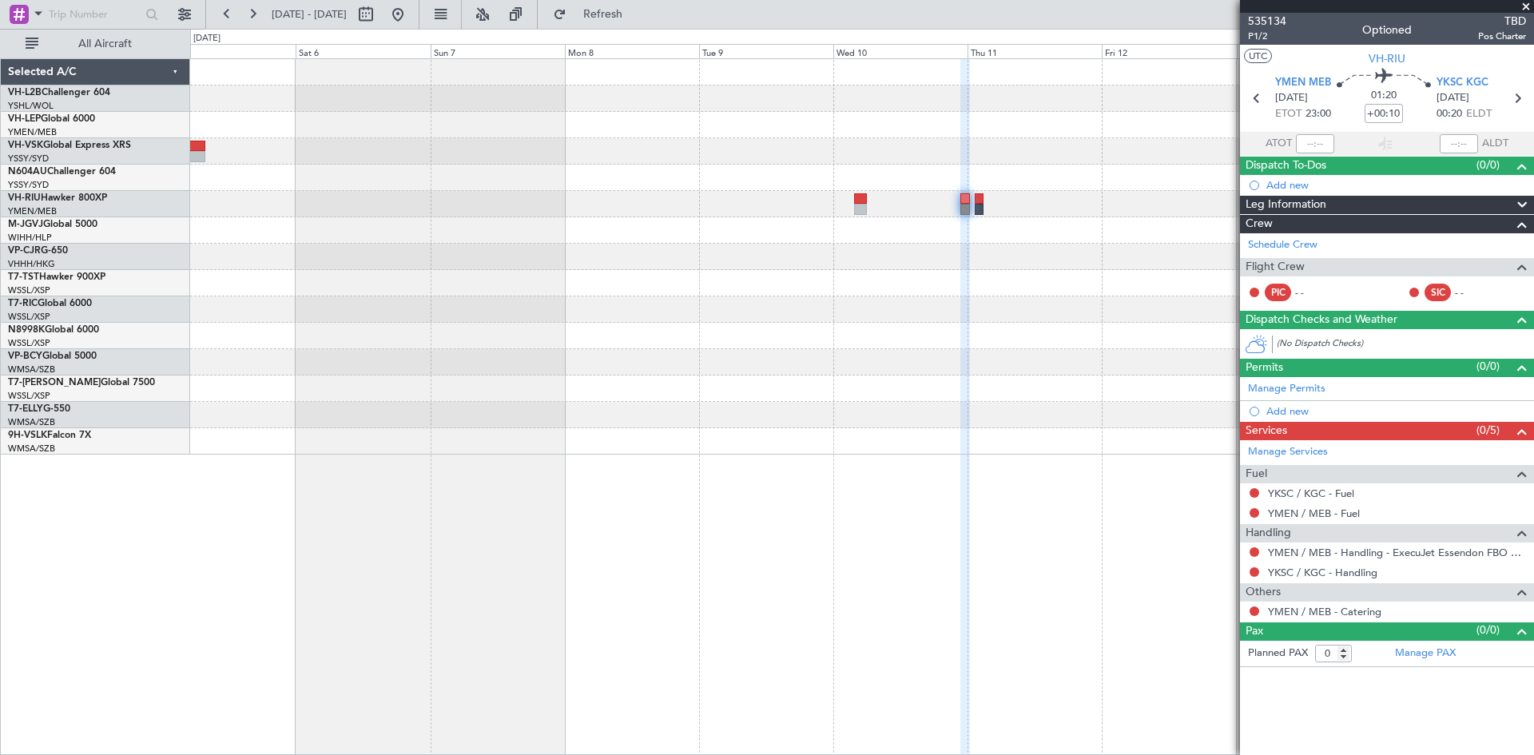
click at [1002, 287] on div at bounding box center [861, 257] width 1343 height 396
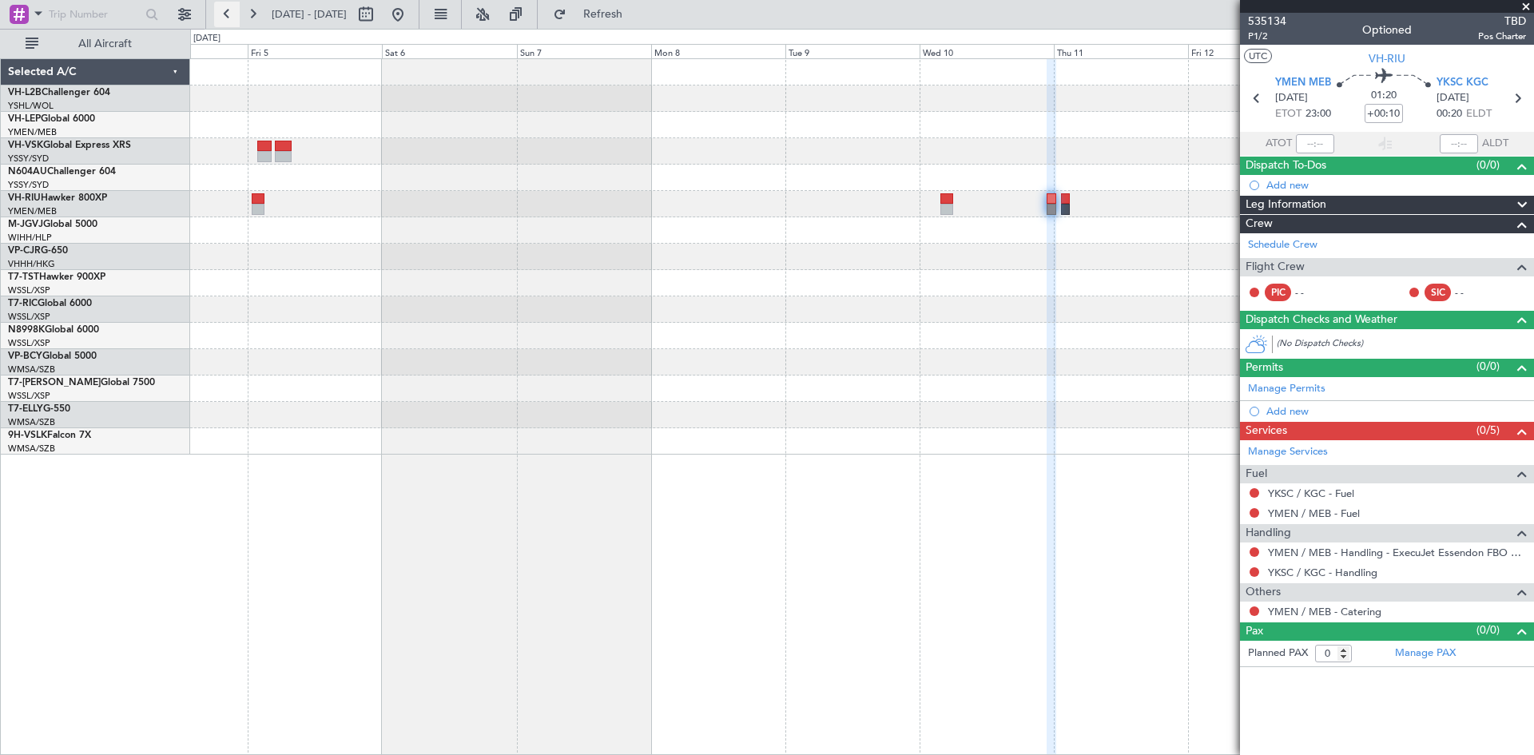
click at [225, 19] on button at bounding box center [227, 15] width 26 height 26
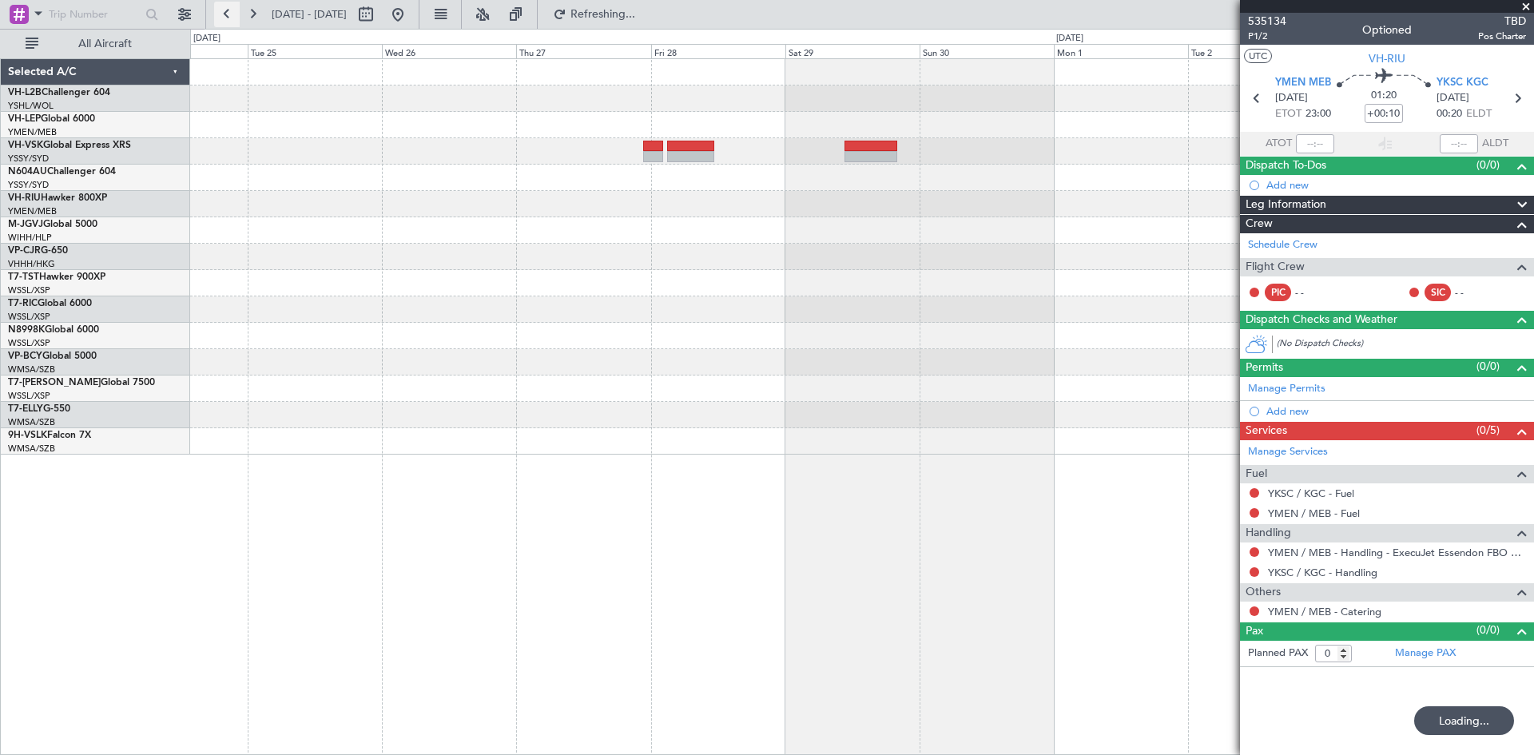
click at [225, 19] on button at bounding box center [227, 15] width 26 height 26
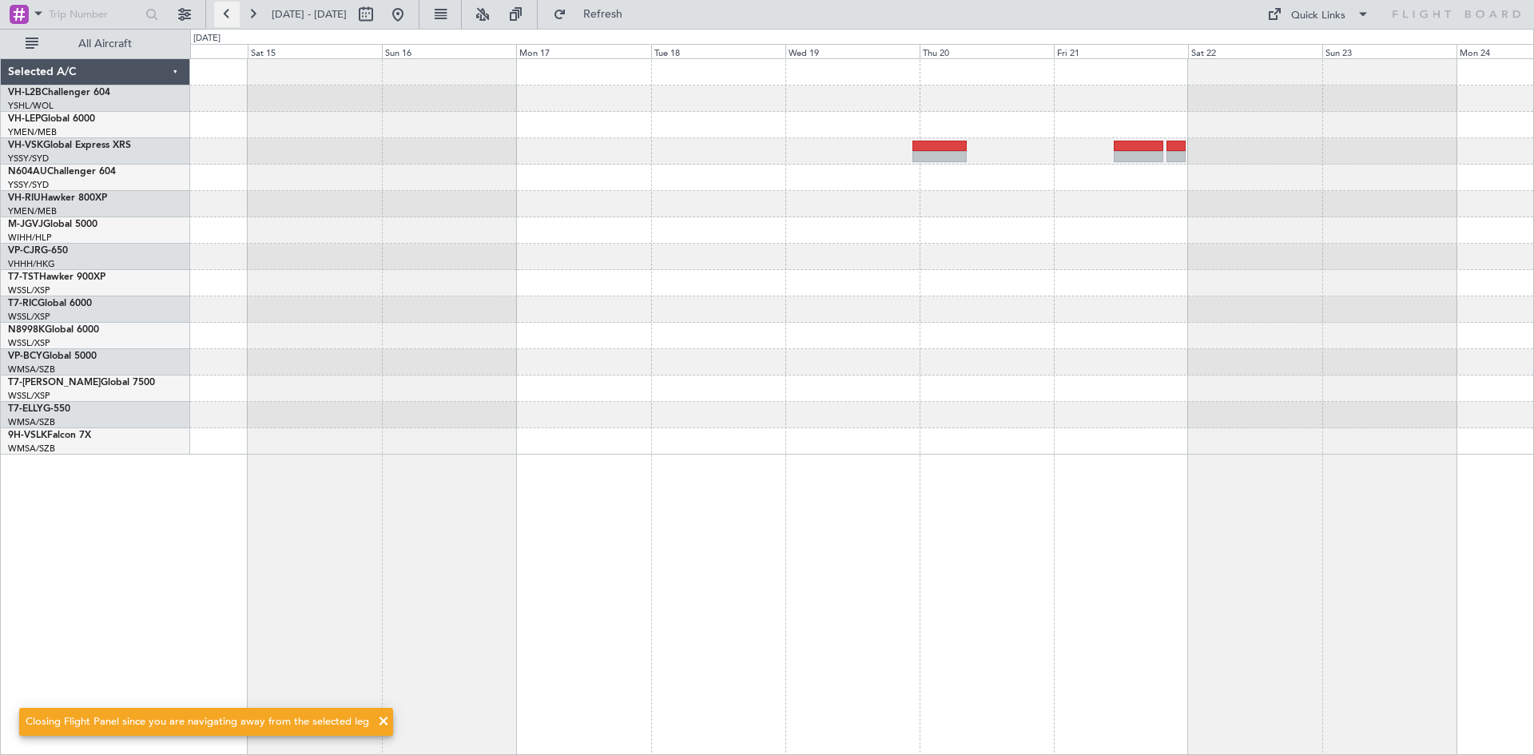
click at [225, 19] on button at bounding box center [227, 15] width 26 height 26
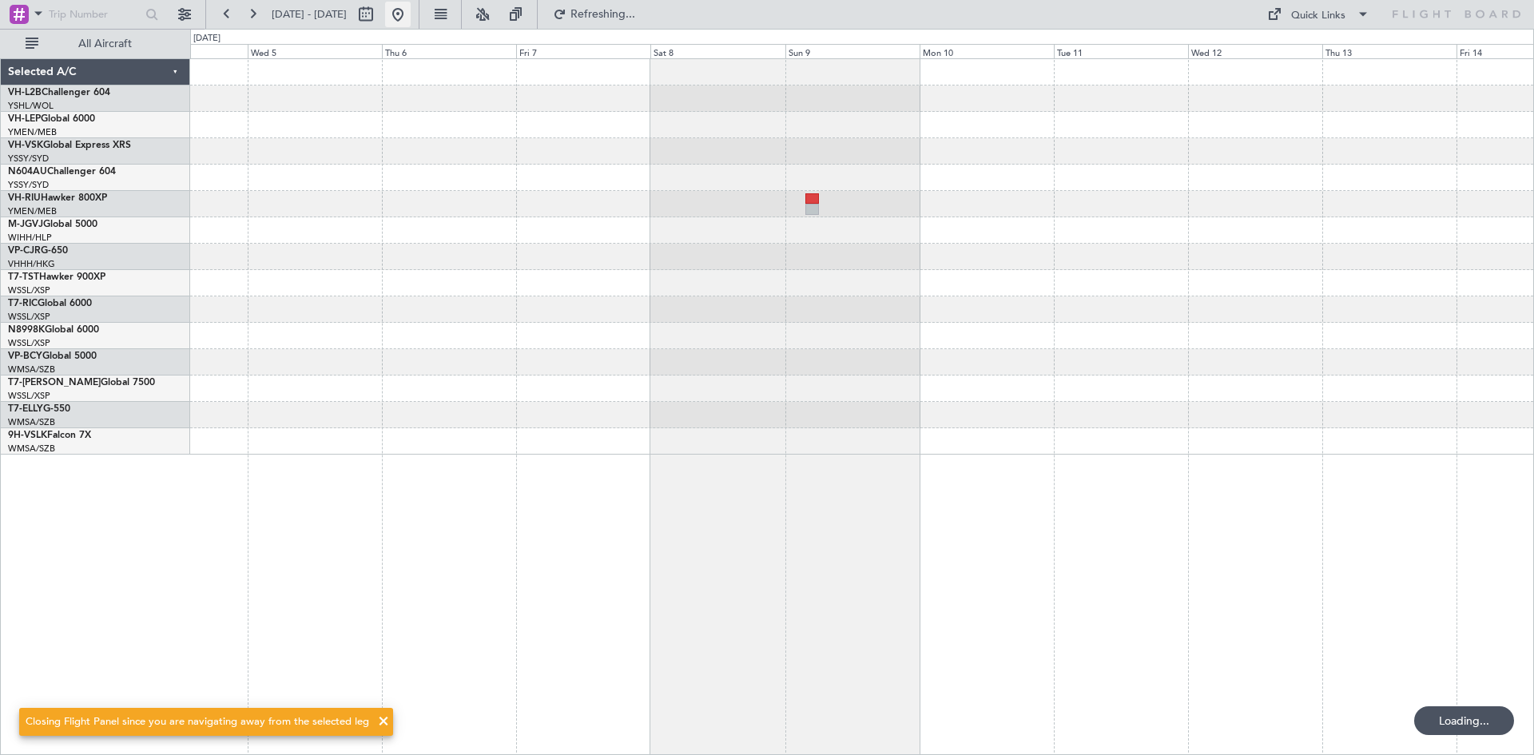
click at [411, 11] on button at bounding box center [398, 15] width 26 height 26
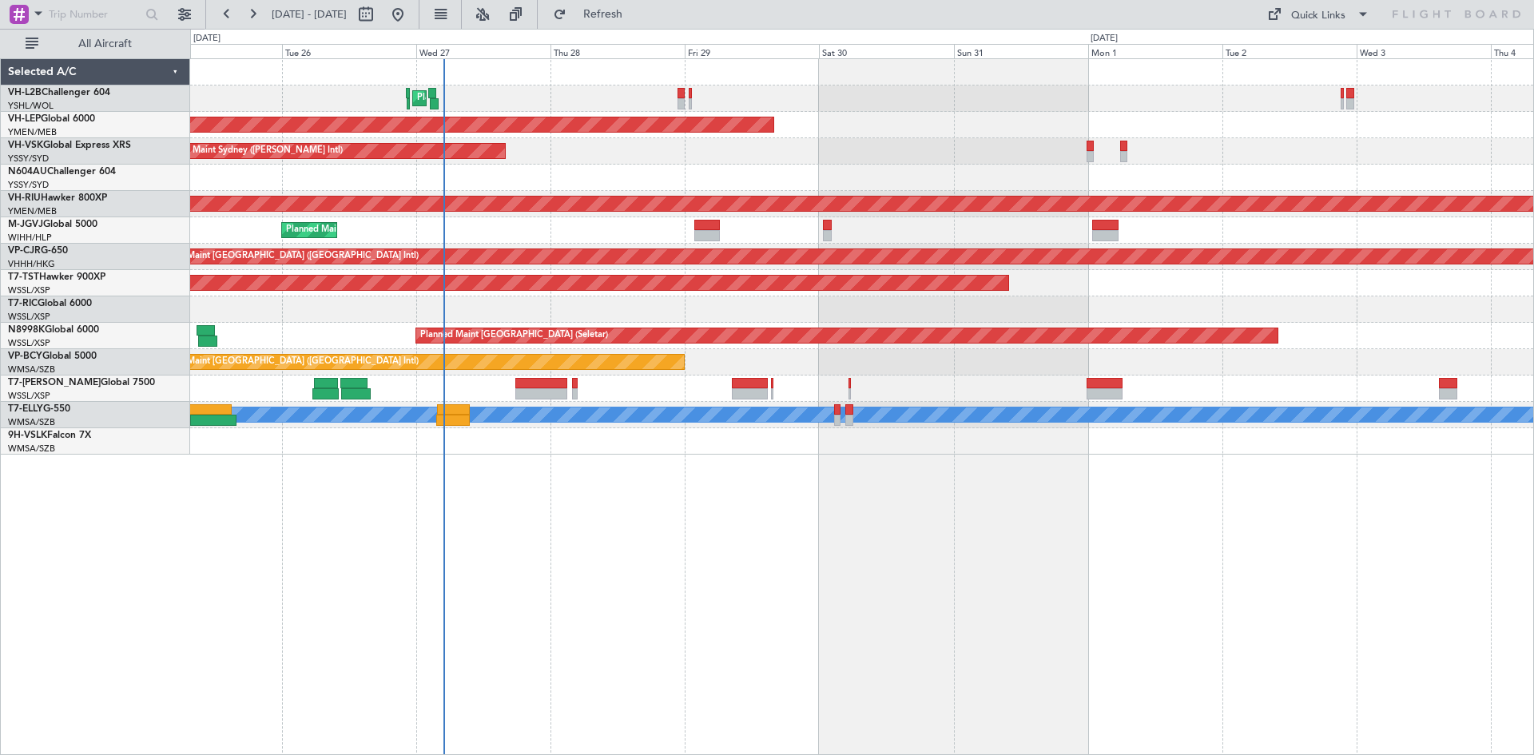
click at [723, 543] on div "Planned Maint Sydney ([PERSON_NAME] Intl) Unplanned Maint Wichita (Wichita Mid-…" at bounding box center [862, 406] width 1344 height 697
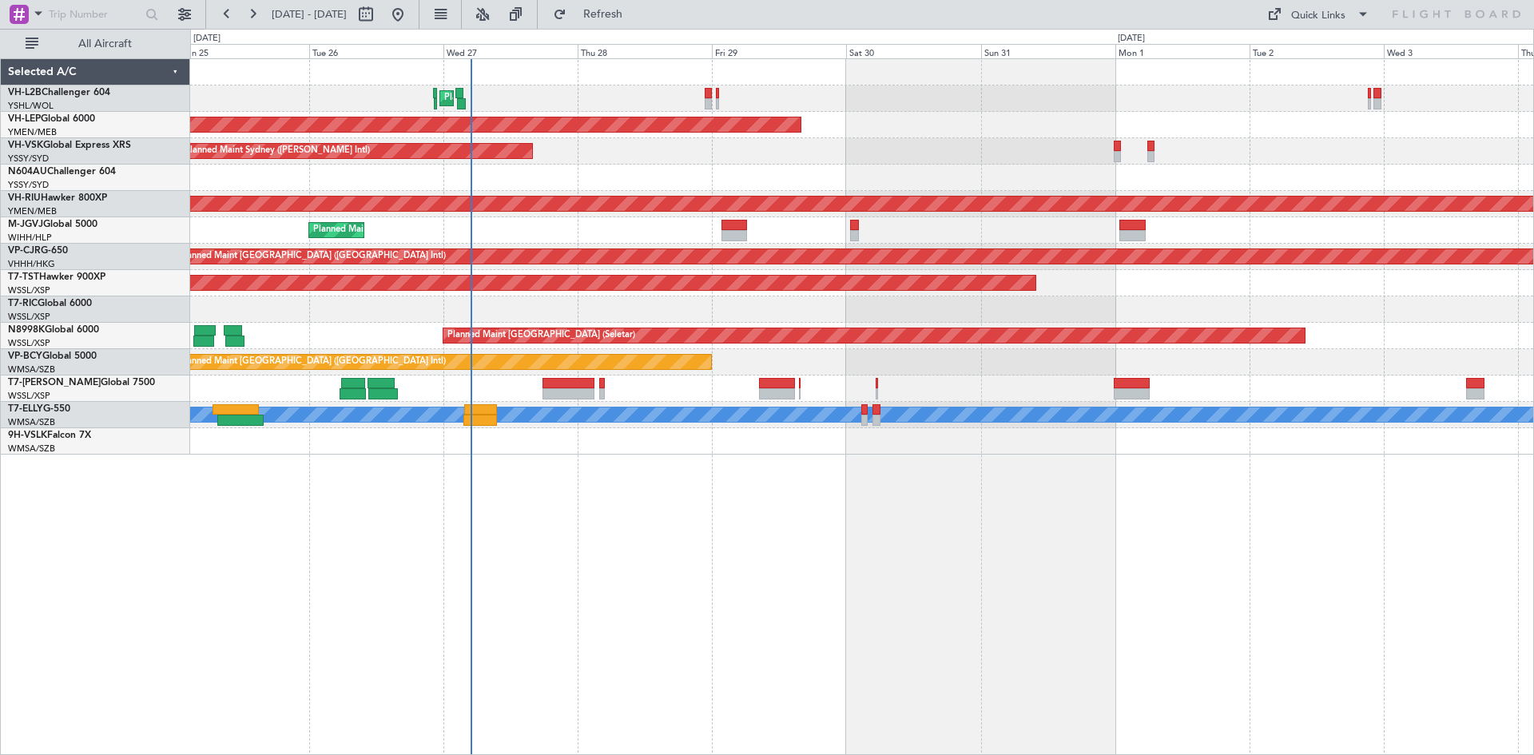
click at [682, 503] on div "Planned Maint Sydney ([PERSON_NAME] Intl) Unplanned Maint Wichita (Wichita Mid-…" at bounding box center [862, 406] width 1344 height 697
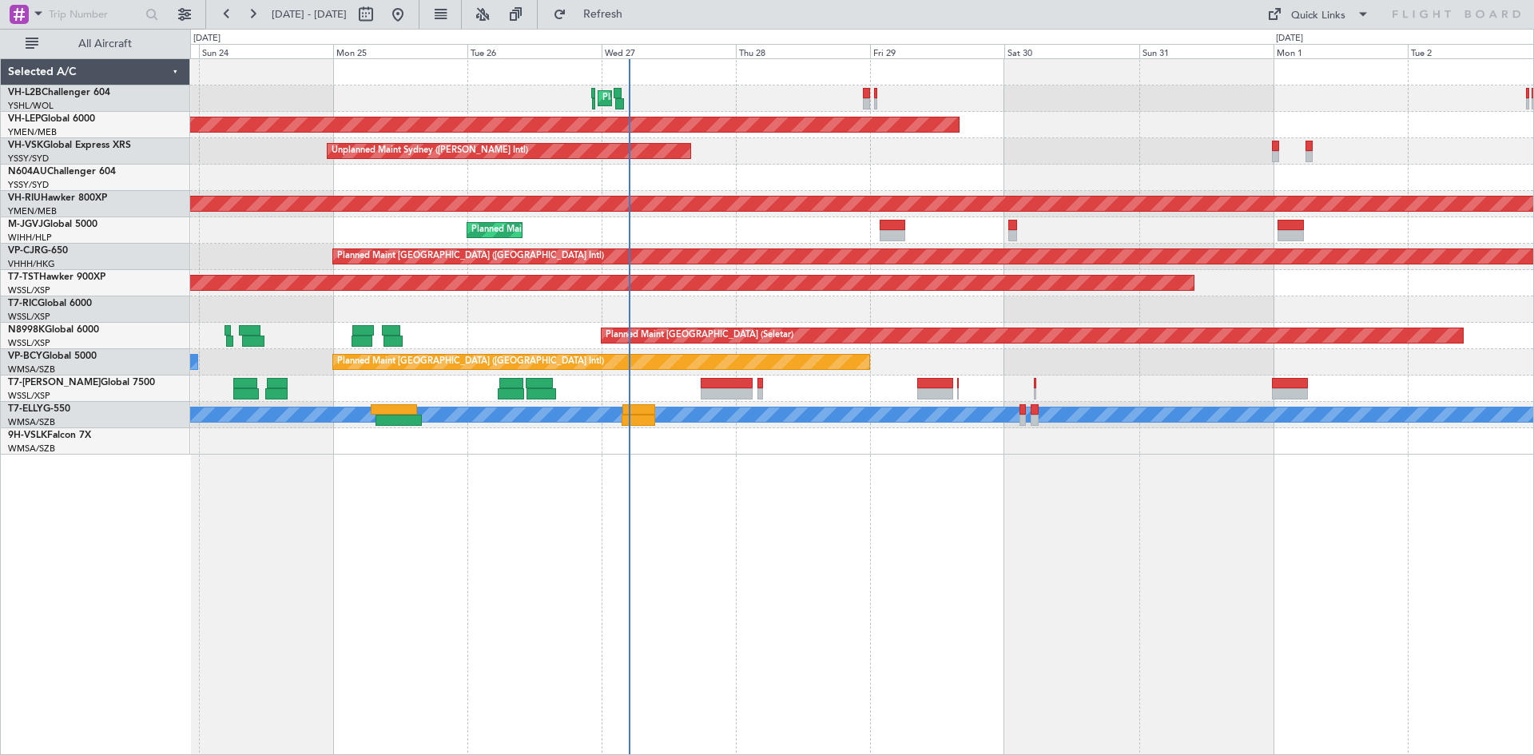
click at [404, 510] on div "Planned Maint Sydney ([PERSON_NAME] Intl) Unplanned Maint Wichita (Wichita Mid-…" at bounding box center [862, 406] width 1344 height 697
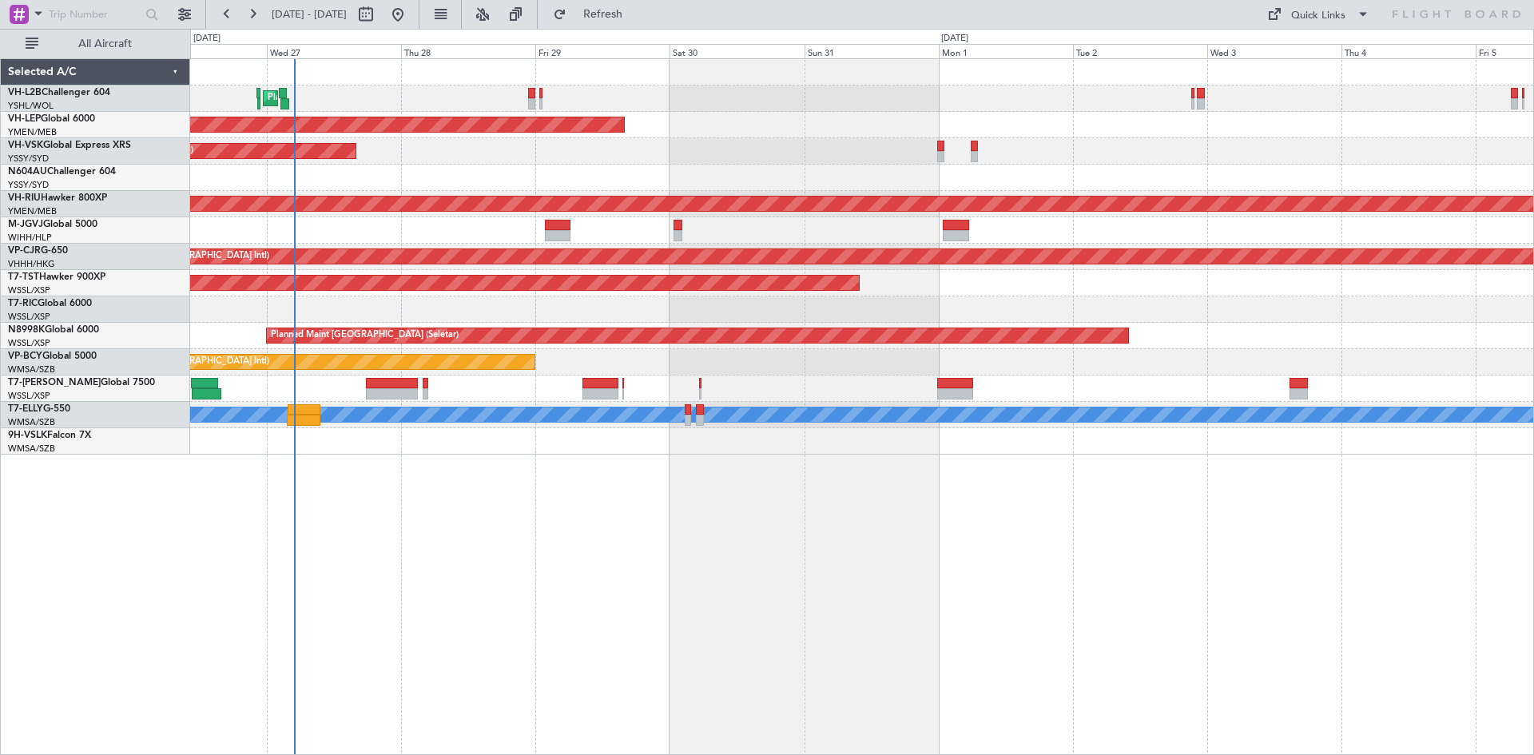
click at [840, 590] on div "Planned Maint Sydney ([PERSON_NAME] Intl) Unplanned Maint Wichita (Wichita Mid-…" at bounding box center [862, 406] width 1344 height 697
click at [1033, 523] on div "Planned Maint Sydney ([PERSON_NAME] Intl) Unplanned Maint Wichita (Wichita Mid-…" at bounding box center [862, 406] width 1344 height 697
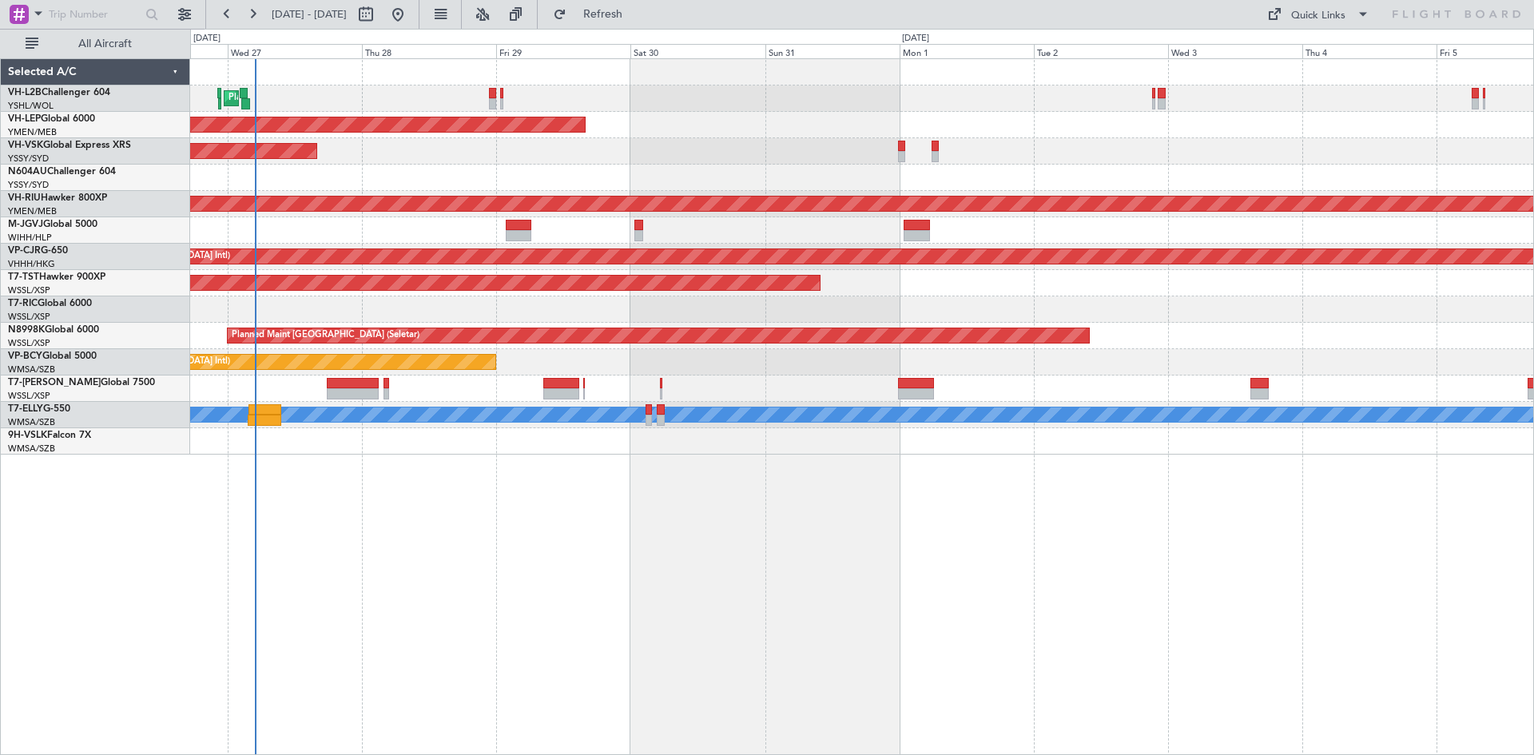
click at [1187, 490] on div "Planned Maint Sydney ([PERSON_NAME] Intl) Unplanned Maint Wichita (Wichita Mid-…" at bounding box center [862, 406] width 1344 height 697
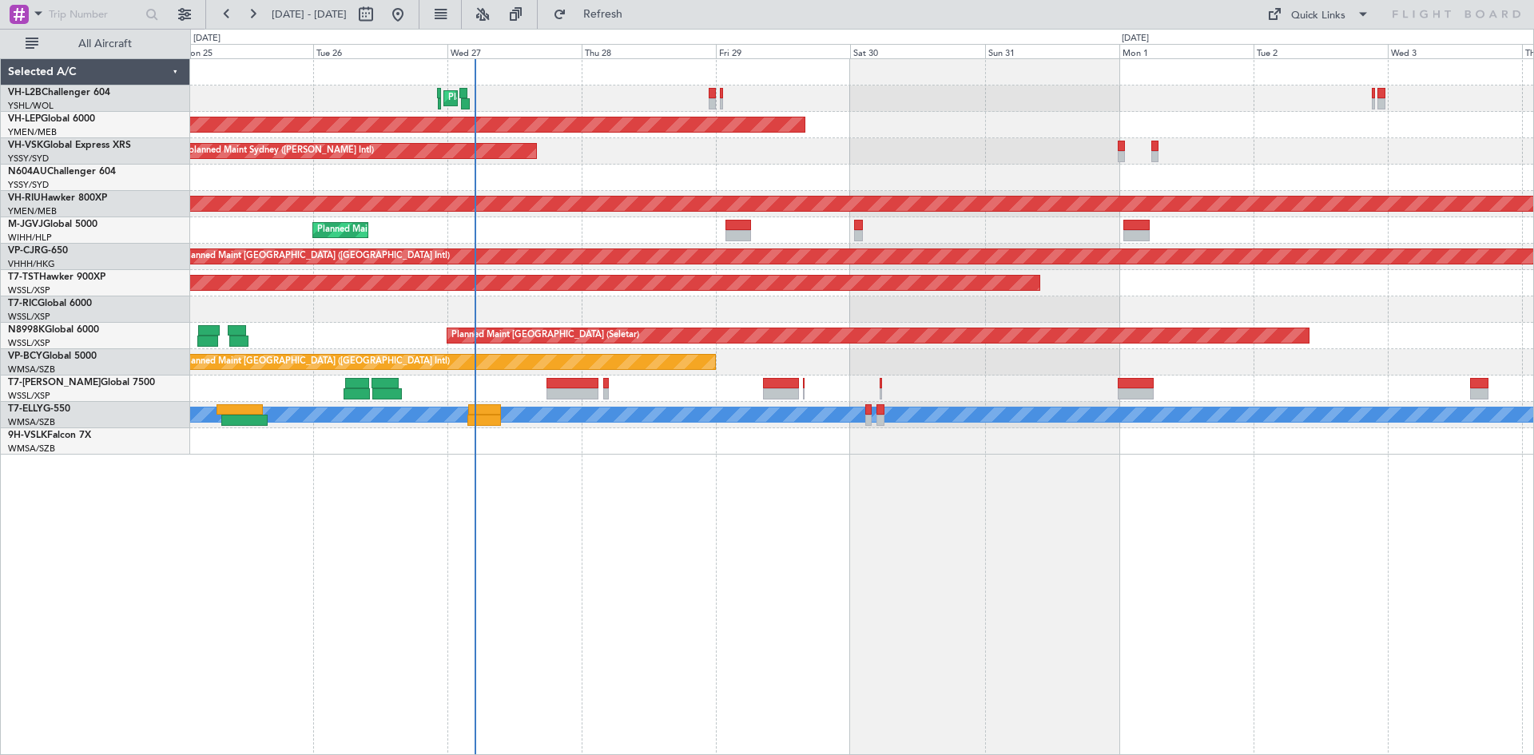
click at [662, 578] on div "Planned Maint Sydney ([PERSON_NAME] Intl) Unplanned Maint Wichita (Wichita Mid-…" at bounding box center [862, 406] width 1344 height 697
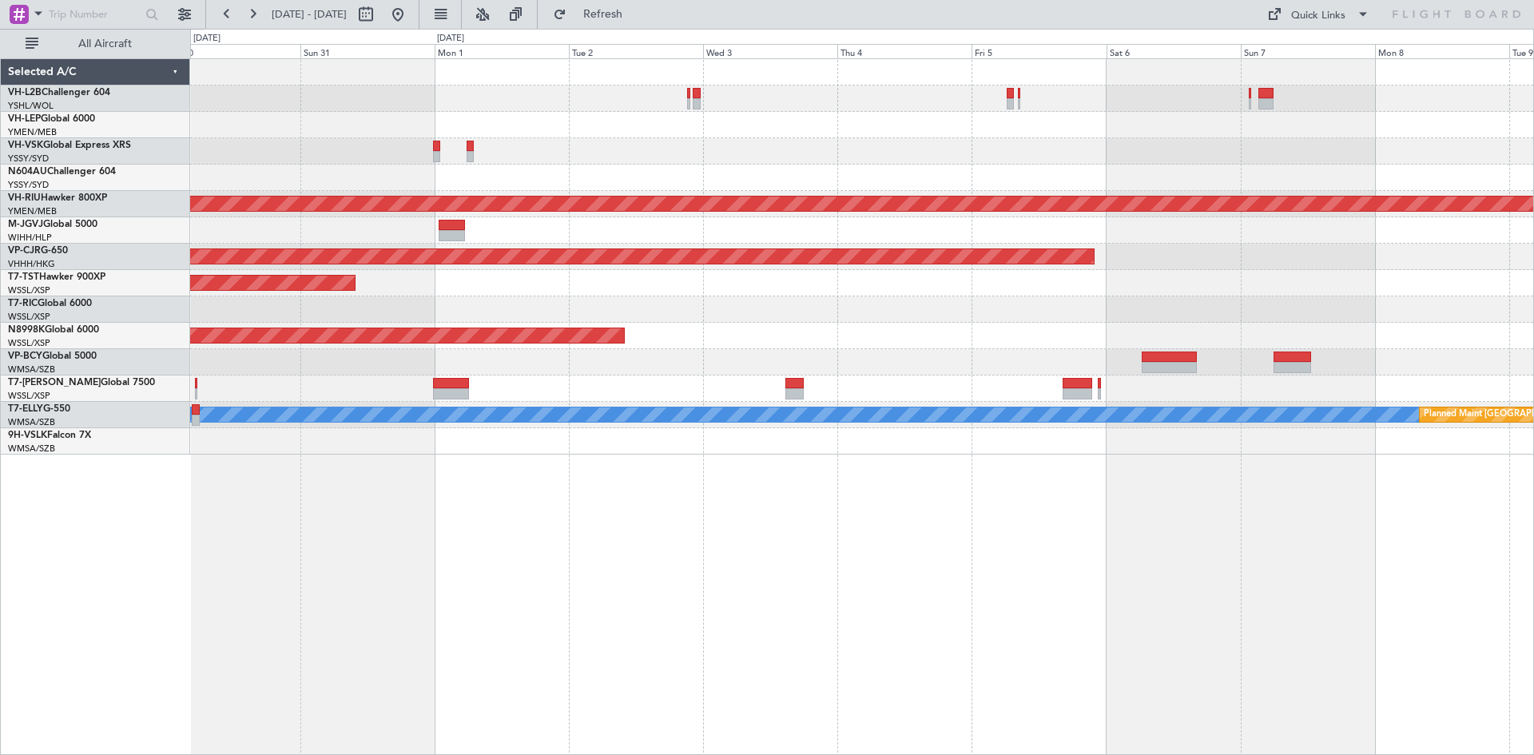
click at [631, 598] on div "Unplanned Maint Wichita (Wichita Mid-continent) Planned Maint [GEOGRAPHIC_DATA]…" at bounding box center [862, 406] width 1344 height 697
click at [1161, 563] on div "Unplanned Maint Wichita (Wichita Mid-continent) Planned Maint [GEOGRAPHIC_DATA]…" at bounding box center [862, 406] width 1344 height 697
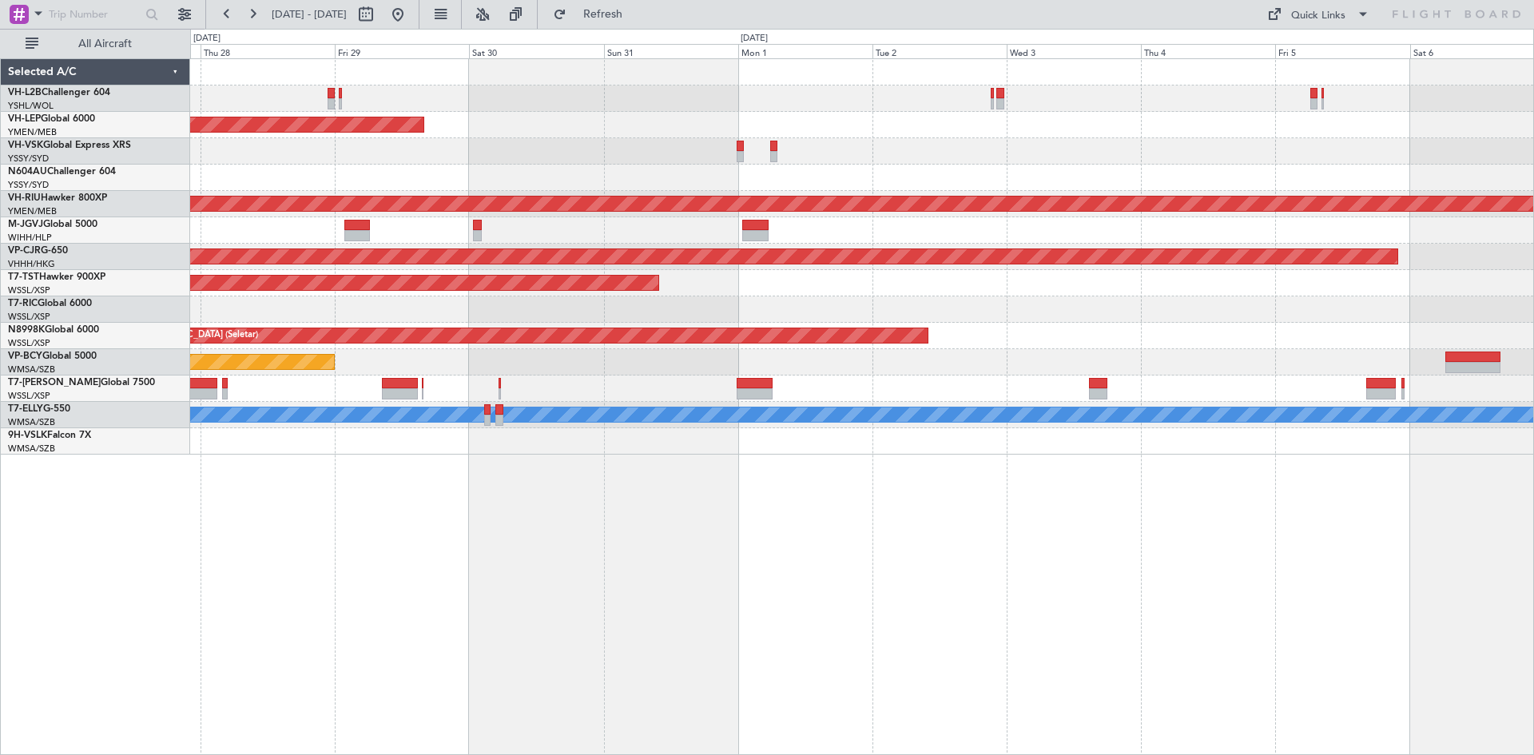
click at [1085, 587] on div "Planned Maint Sydney ([PERSON_NAME] Intl) Unplanned Maint Wichita (Wichita Mid-…" at bounding box center [862, 406] width 1344 height 697
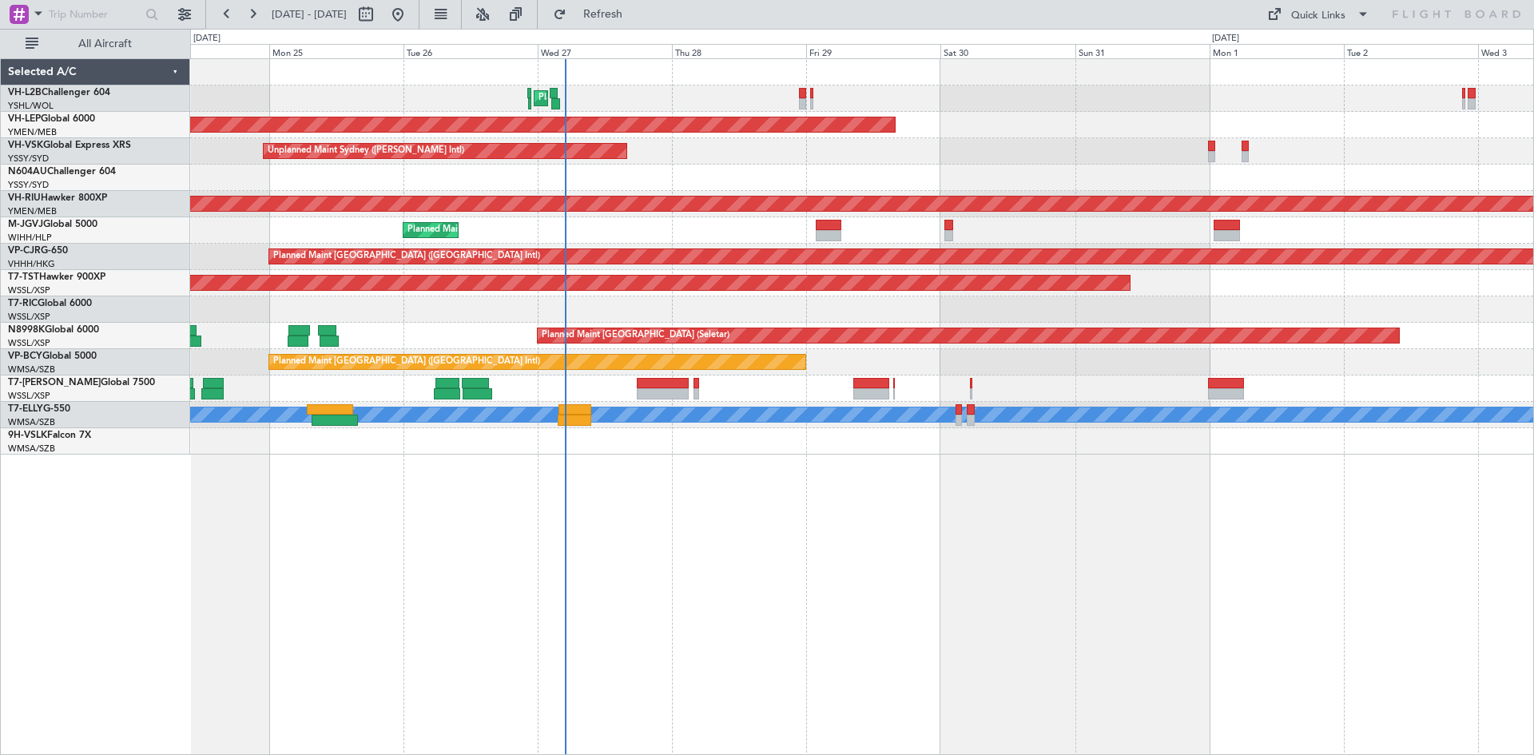
click at [1051, 635] on div "Planned Maint Sydney ([PERSON_NAME] Intl) Unplanned Maint Wichita (Wichita Mid-…" at bounding box center [862, 406] width 1344 height 697
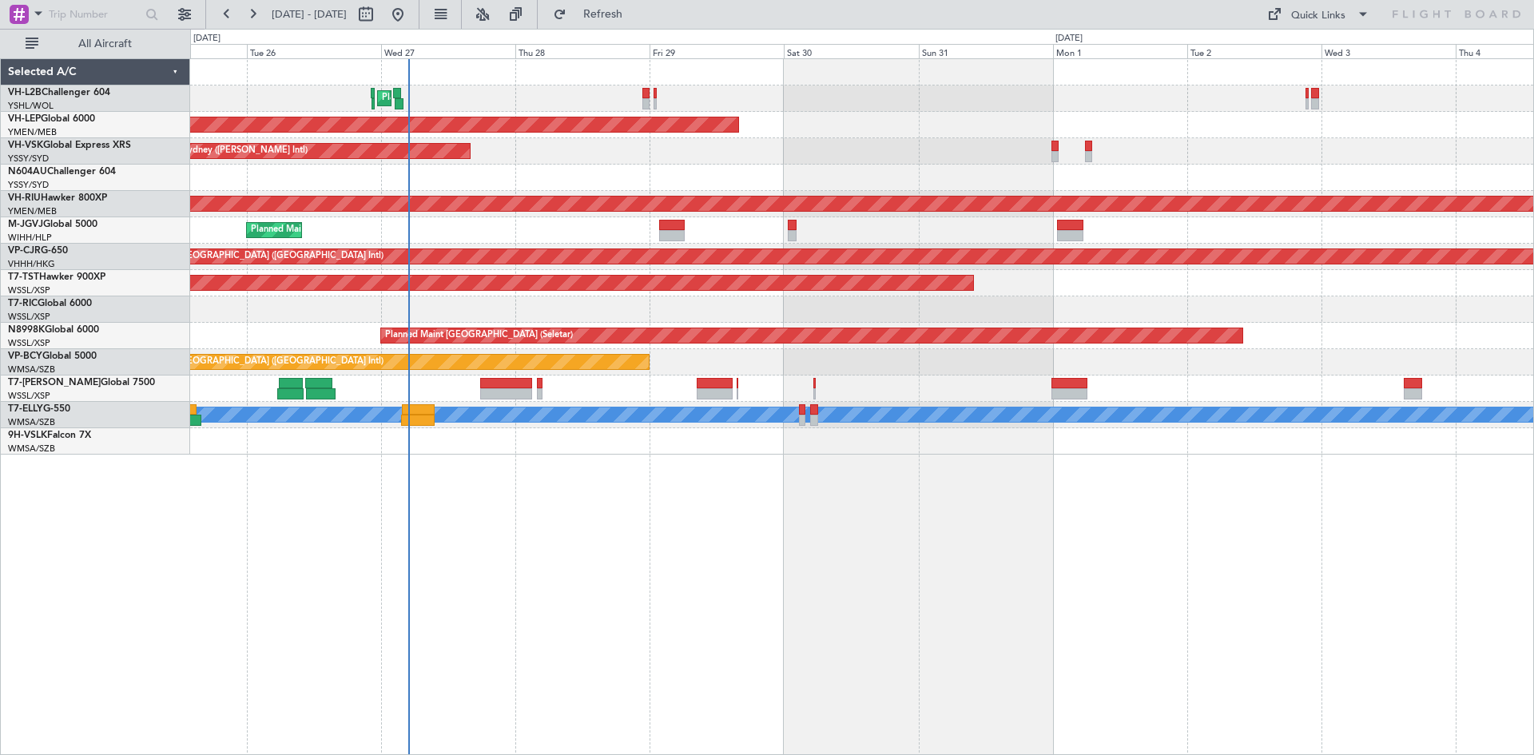
click at [917, 562] on div "Planned Maint Sydney ([PERSON_NAME] Intl) Unplanned Maint Wichita (Wichita Mid-…" at bounding box center [862, 406] width 1344 height 697
click at [484, 105] on div "Planned Maint Sydney ([PERSON_NAME] Intl)" at bounding box center [861, 99] width 1343 height 26
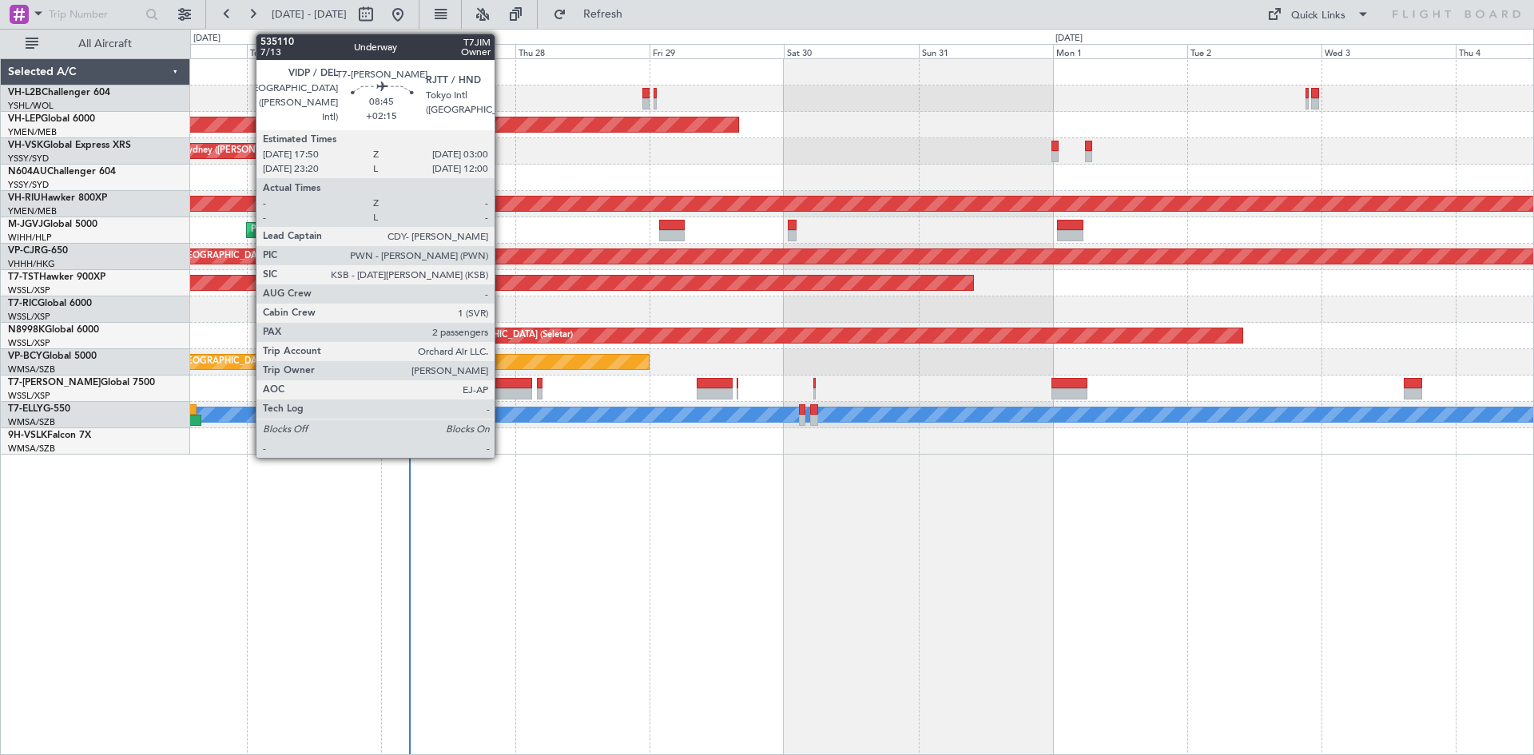
click at [502, 383] on div at bounding box center [506, 383] width 52 height 11
